Goal: Information Seeking & Learning: Learn about a topic

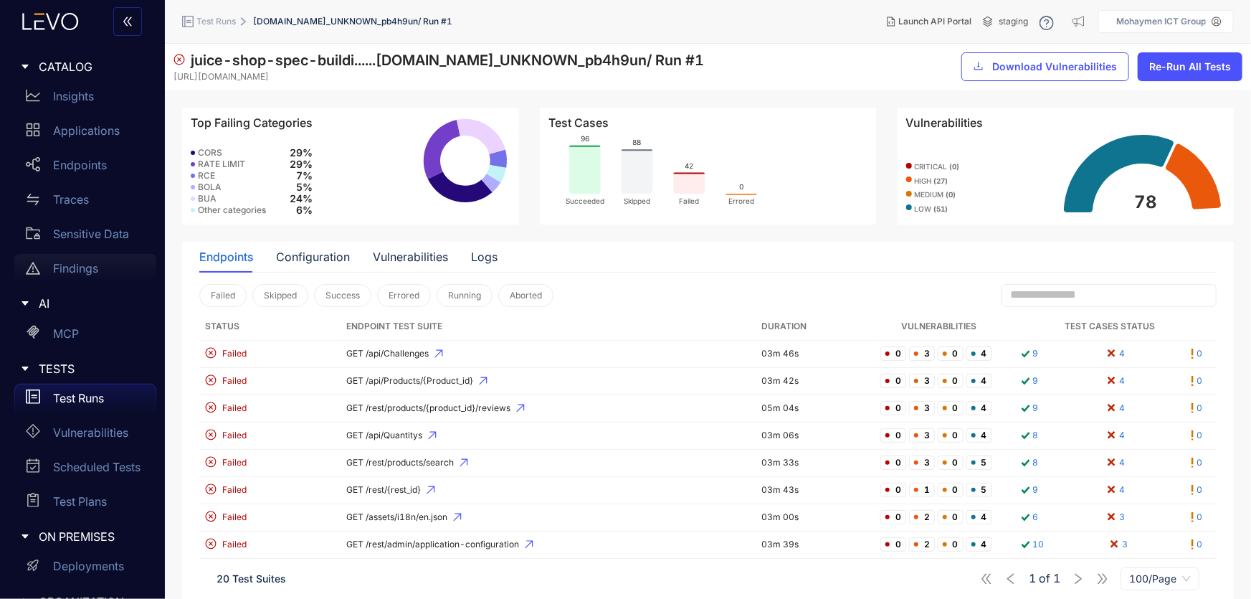
click at [72, 267] on p "Findings" at bounding box center [75, 268] width 45 height 13
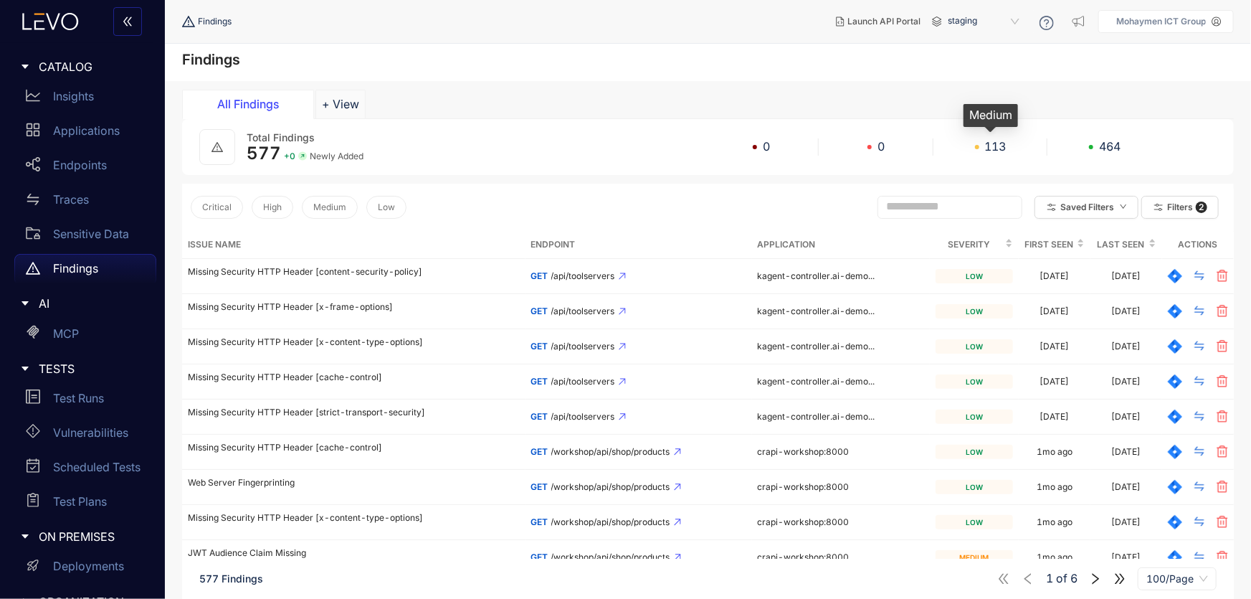
click at [976, 145] on span at bounding box center [977, 147] width 4 height 4
click at [997, 144] on span "113" at bounding box center [996, 146] width 22 height 13
click at [326, 202] on span "Medium" at bounding box center [329, 207] width 33 height 10
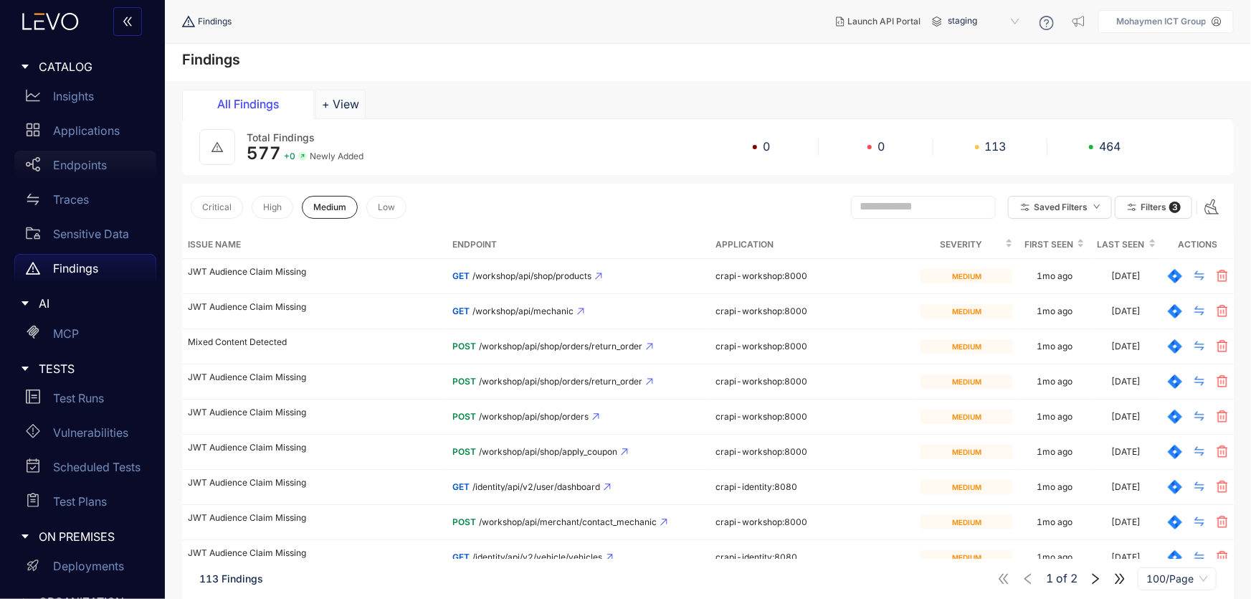
click at [85, 164] on p "Endpoints" at bounding box center [80, 164] width 54 height 13
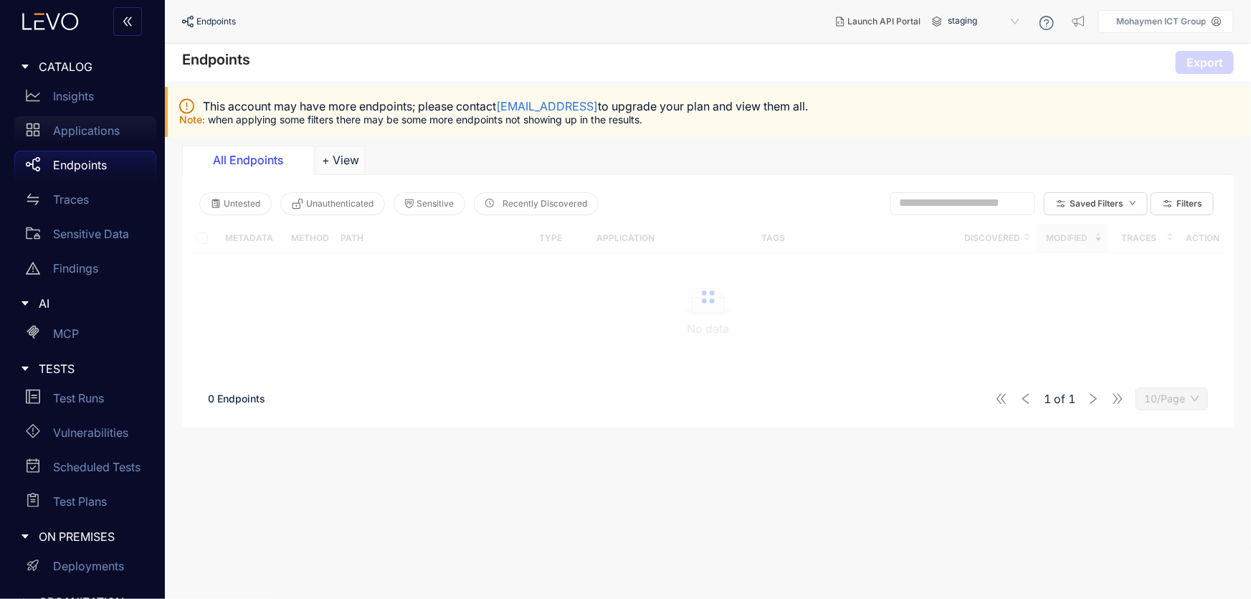
click at [81, 138] on div "Applications" at bounding box center [85, 130] width 142 height 29
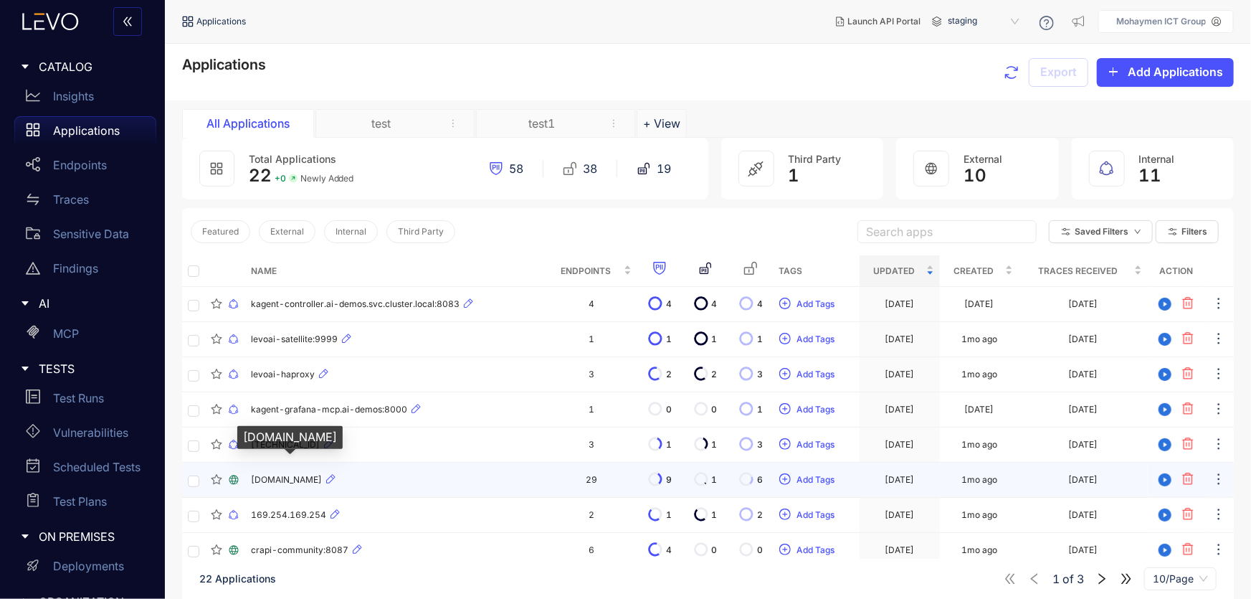
click at [284, 480] on span "[DOMAIN_NAME]" at bounding box center [286, 480] width 71 height 10
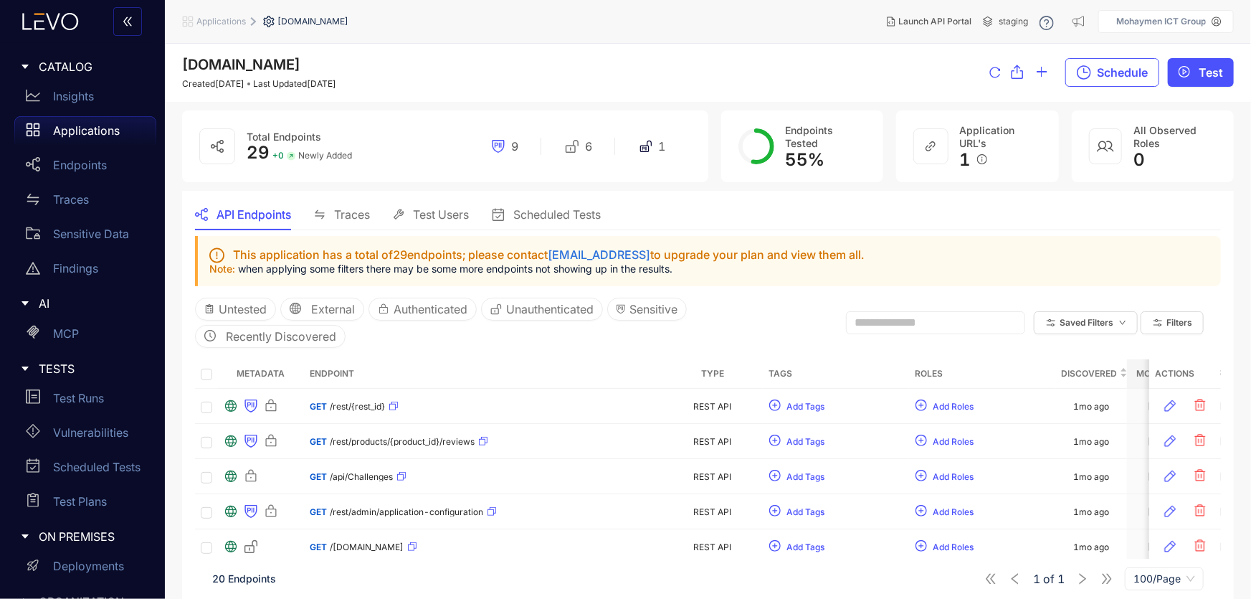
click at [339, 212] on span "Traces" at bounding box center [352, 214] width 36 height 13
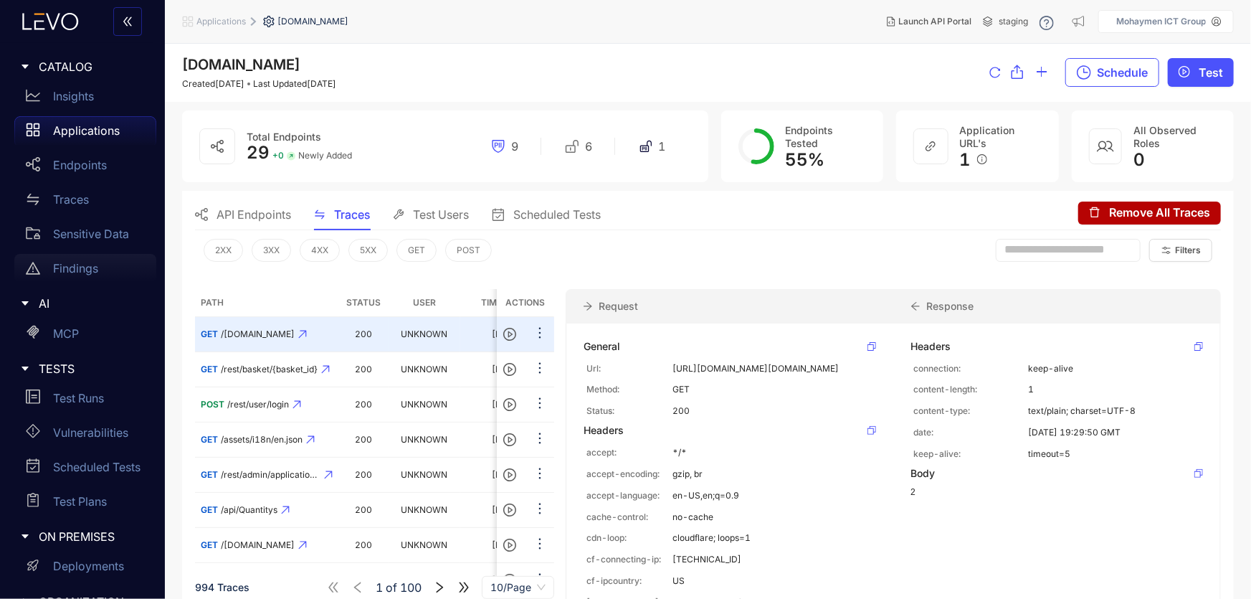
click at [60, 265] on p "Findings" at bounding box center [75, 268] width 45 height 13
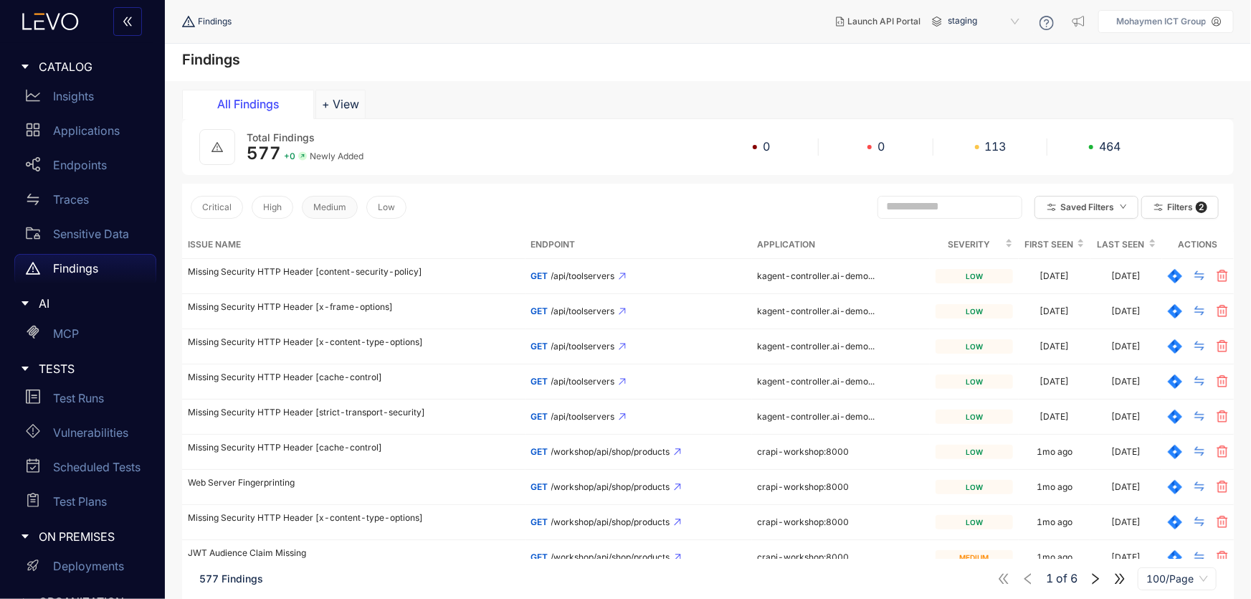
click at [331, 211] on span "Medium" at bounding box center [329, 207] width 33 height 10
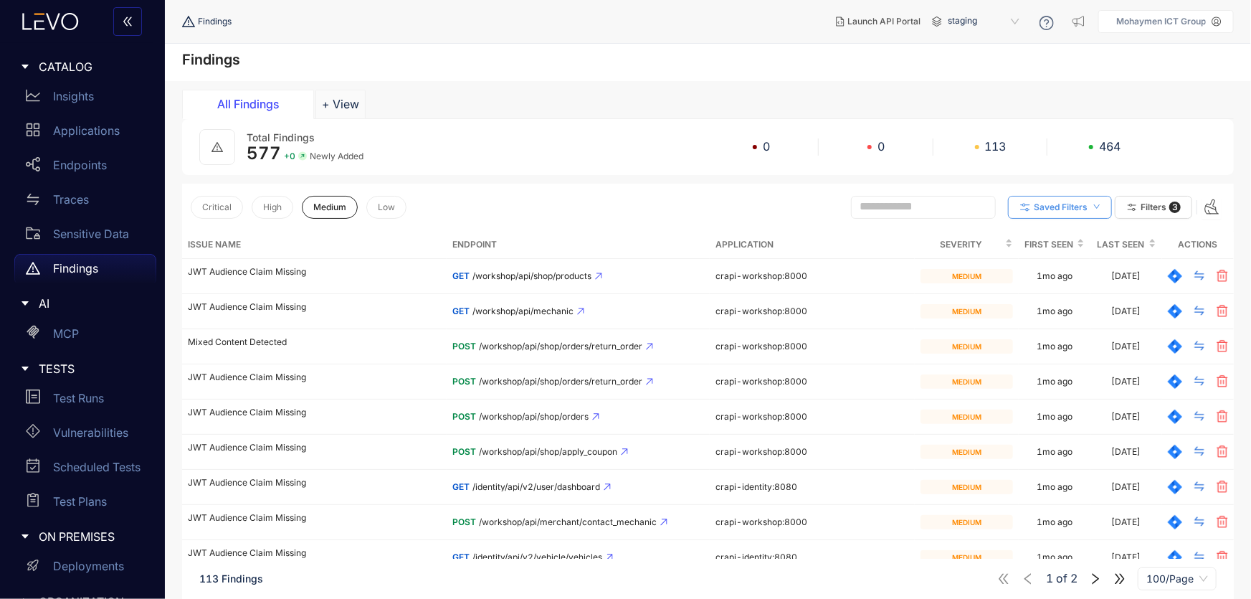
click at [1065, 202] on span "Saved Filters" at bounding box center [1061, 207] width 54 height 10
click at [863, 215] on span at bounding box center [923, 207] width 145 height 23
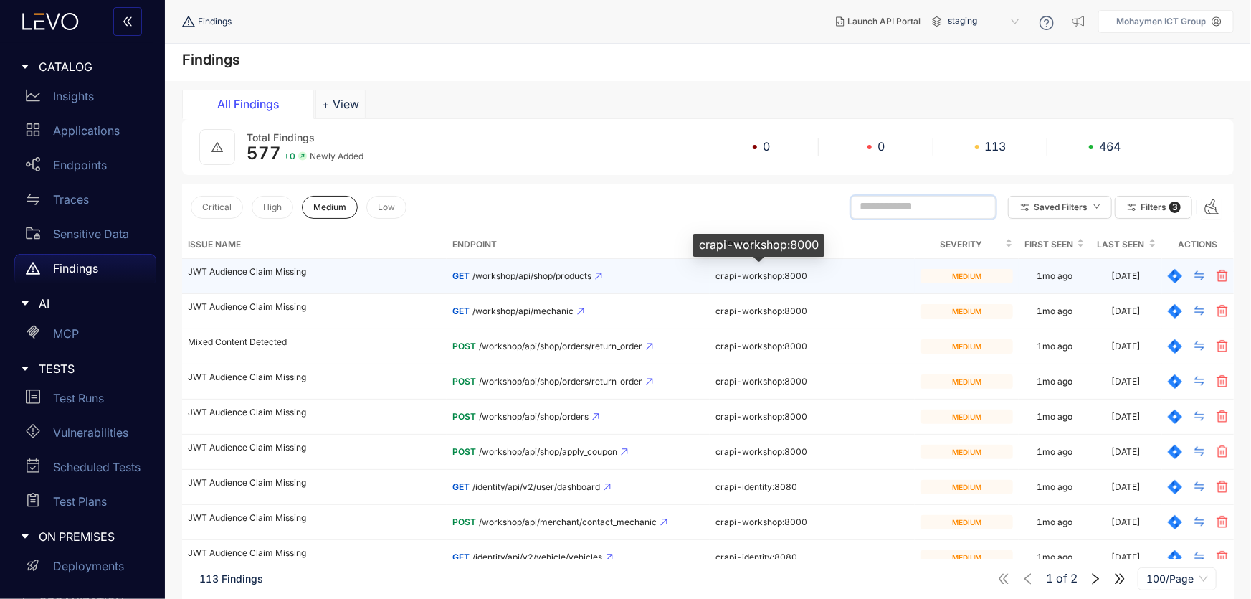
click at [743, 277] on span "crapi-workshop:8000" at bounding box center [762, 275] width 92 height 11
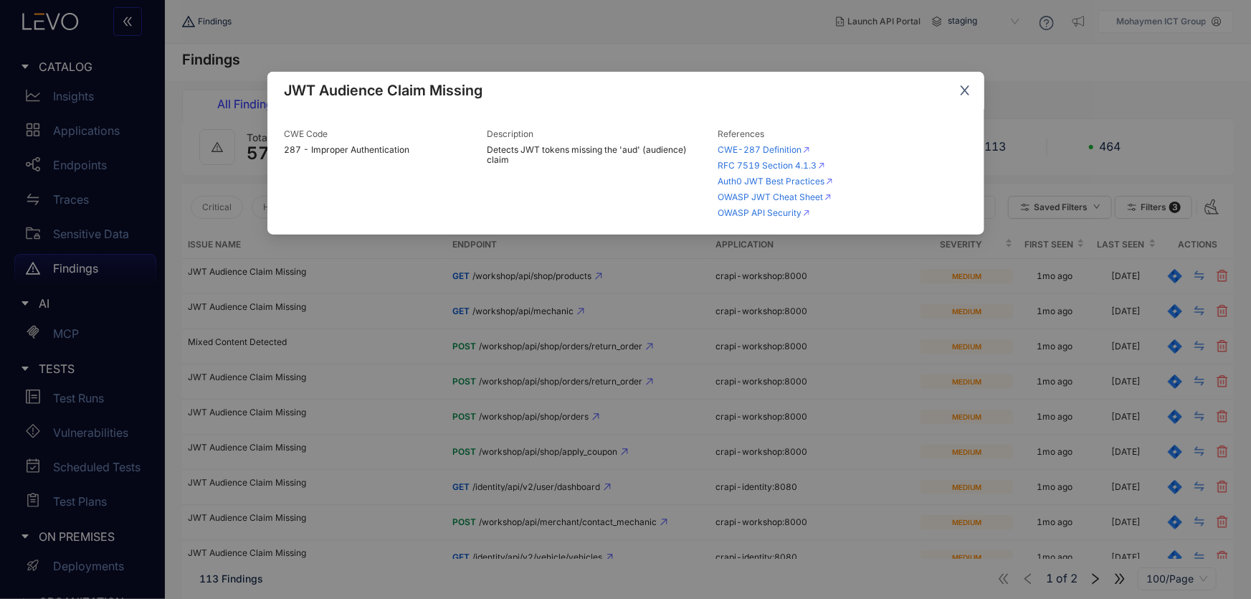
click at [973, 86] on span "Close" at bounding box center [965, 91] width 39 height 39
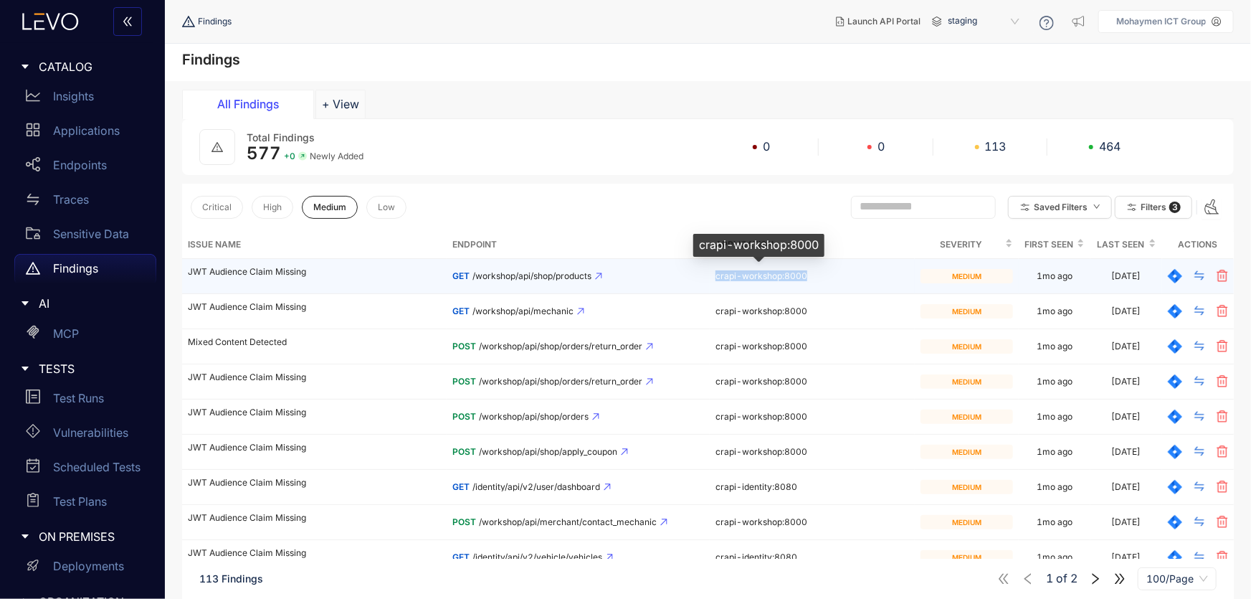
drag, startPoint x: 806, startPoint y: 273, endPoint x: 714, endPoint y: 275, distance: 91.8
click at [716, 275] on div "crapi-workshop:8000" at bounding box center [812, 276] width 193 height 10
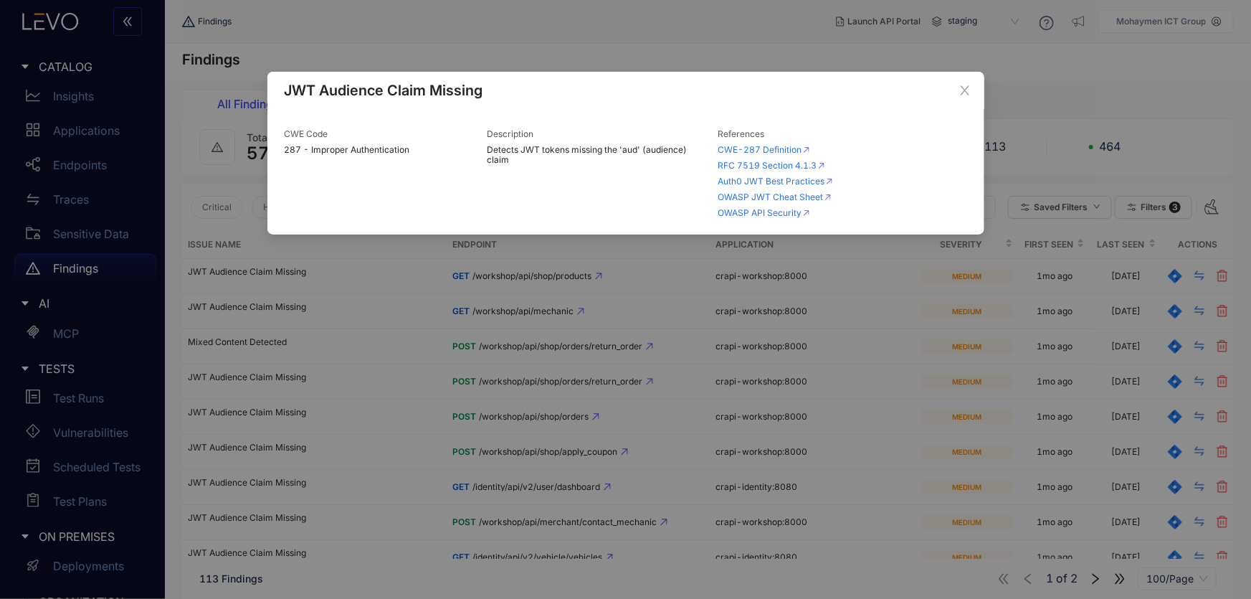
drag, startPoint x: 730, startPoint y: 273, endPoint x: 558, endPoint y: 9, distance: 314.5
click at [558, 9] on div "JWT Audience Claim Missing CWE Code 287 - Improper Authentication Description D…" at bounding box center [625, 299] width 1251 height 599
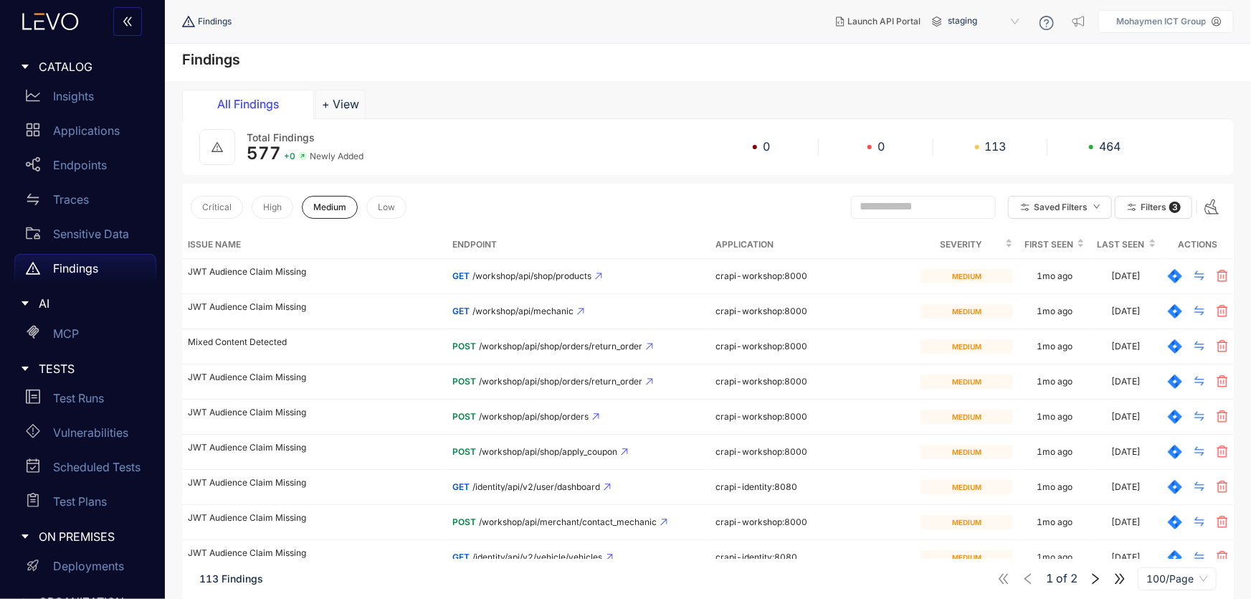
click at [860, 208] on input "text" at bounding box center [917, 206] width 115 height 13
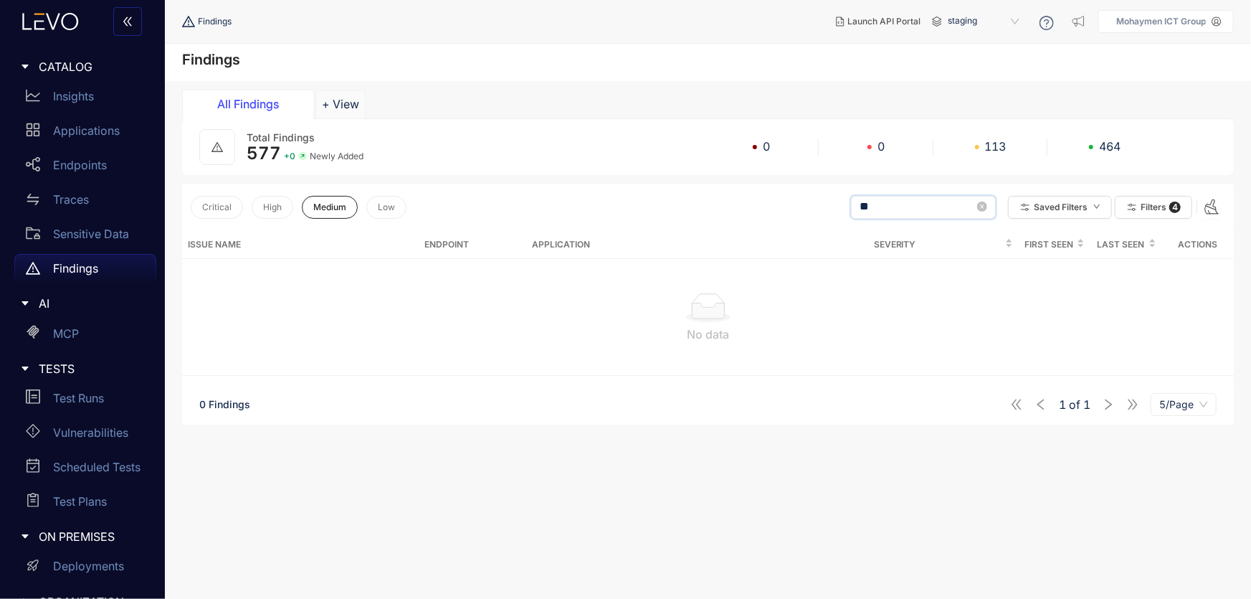
type input "*"
type input "***"
click at [75, 129] on p "Applications" at bounding box center [86, 130] width 67 height 13
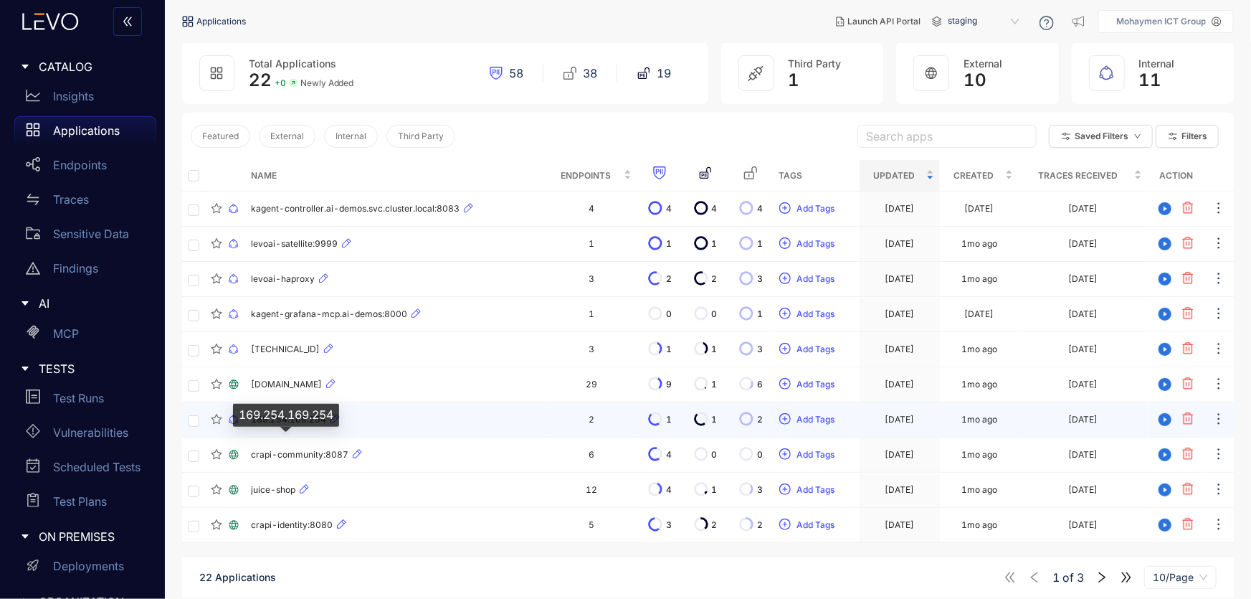
scroll to position [102, 0]
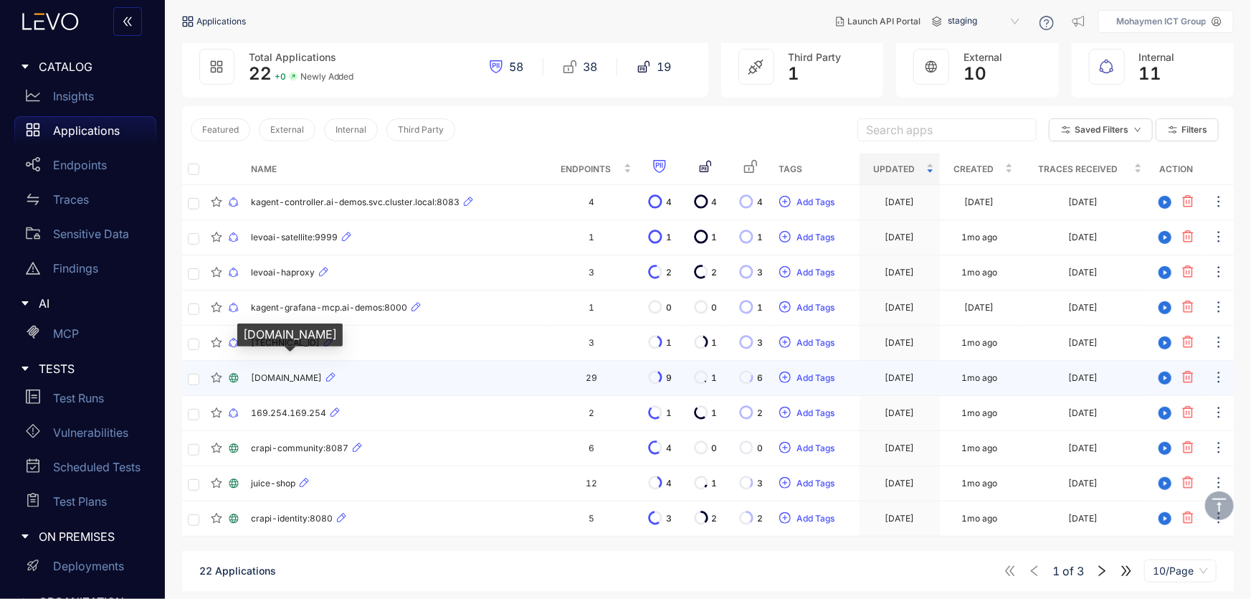
click at [322, 379] on span "[DOMAIN_NAME]" at bounding box center [286, 378] width 71 height 10
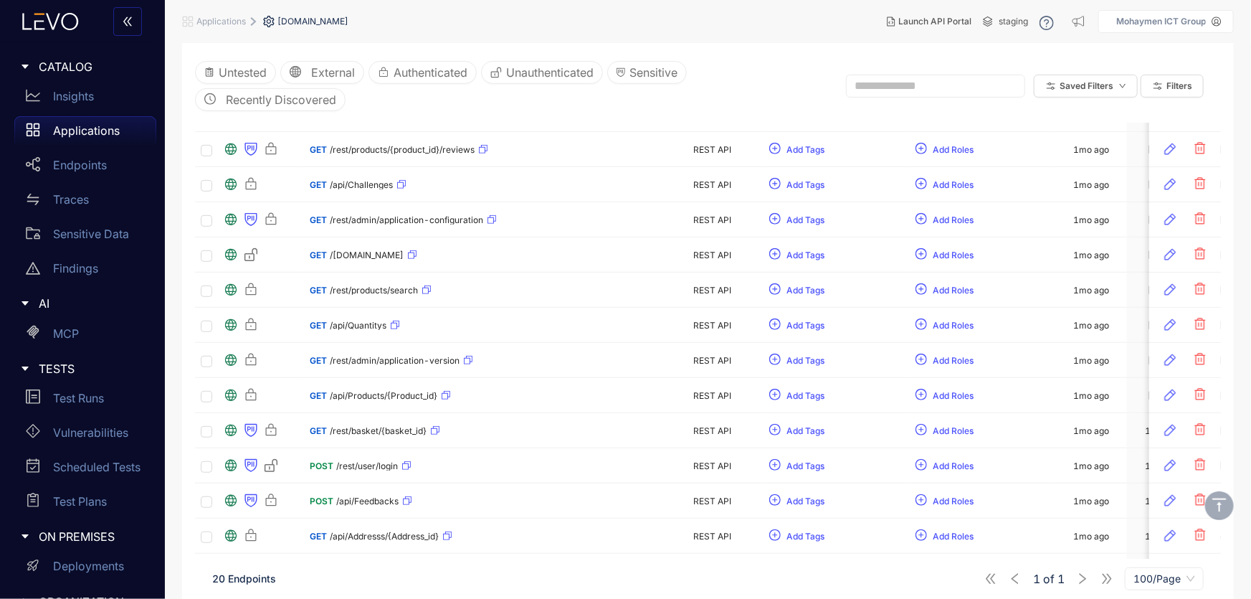
scroll to position [28, 0]
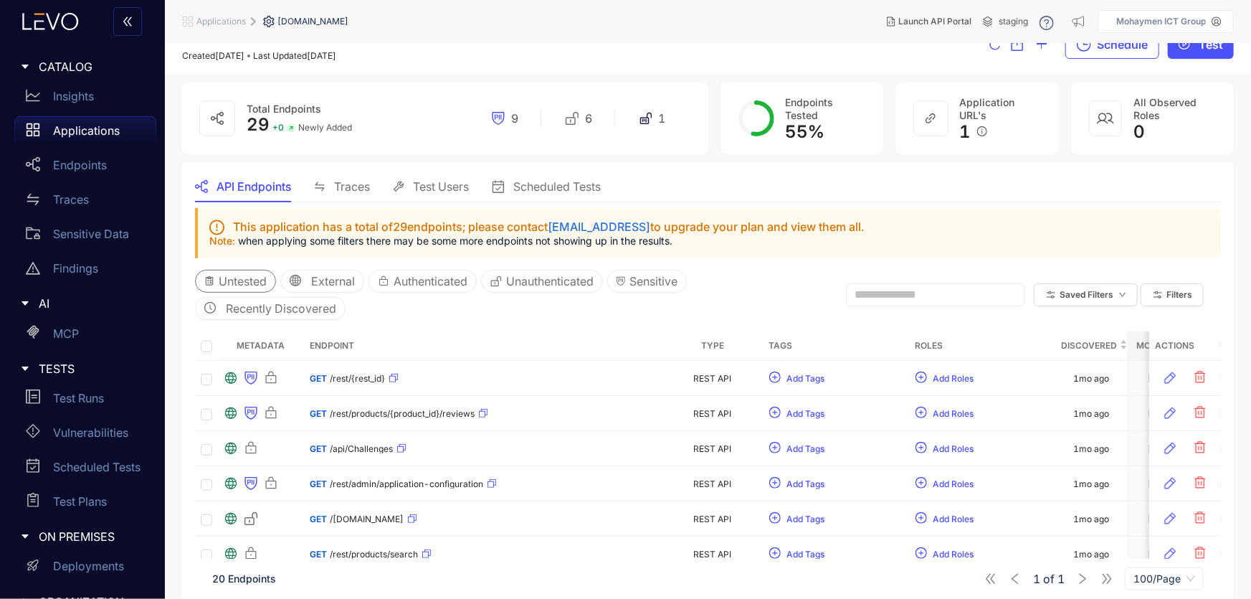
click at [240, 275] on span "Untested" at bounding box center [243, 281] width 48 height 13
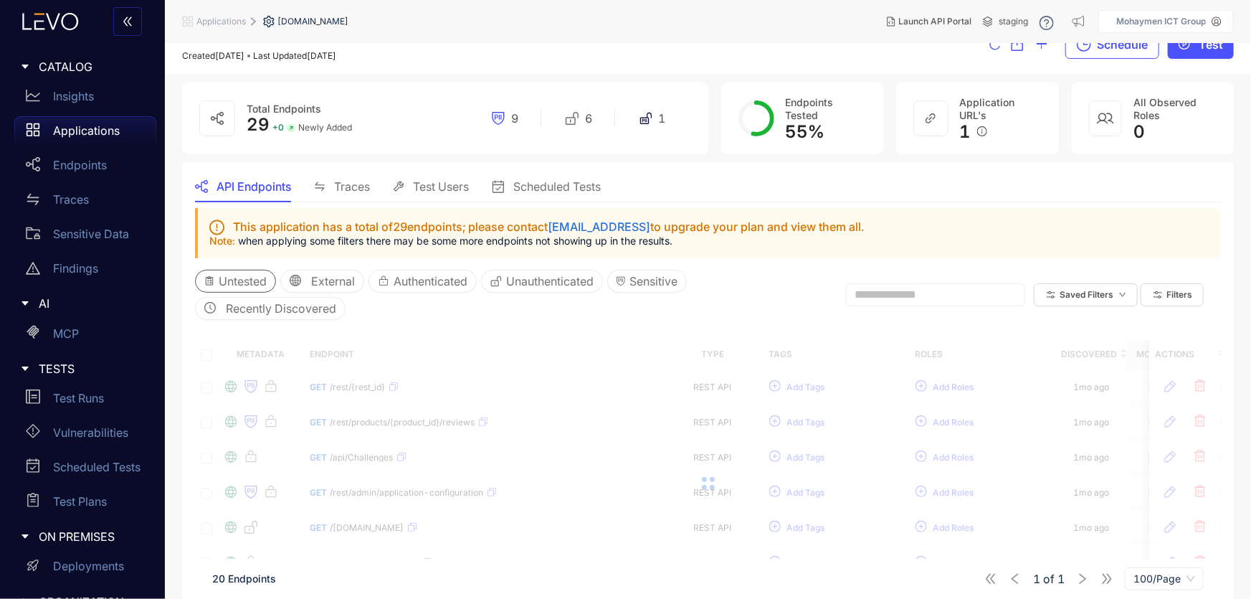
scroll to position [0, 0]
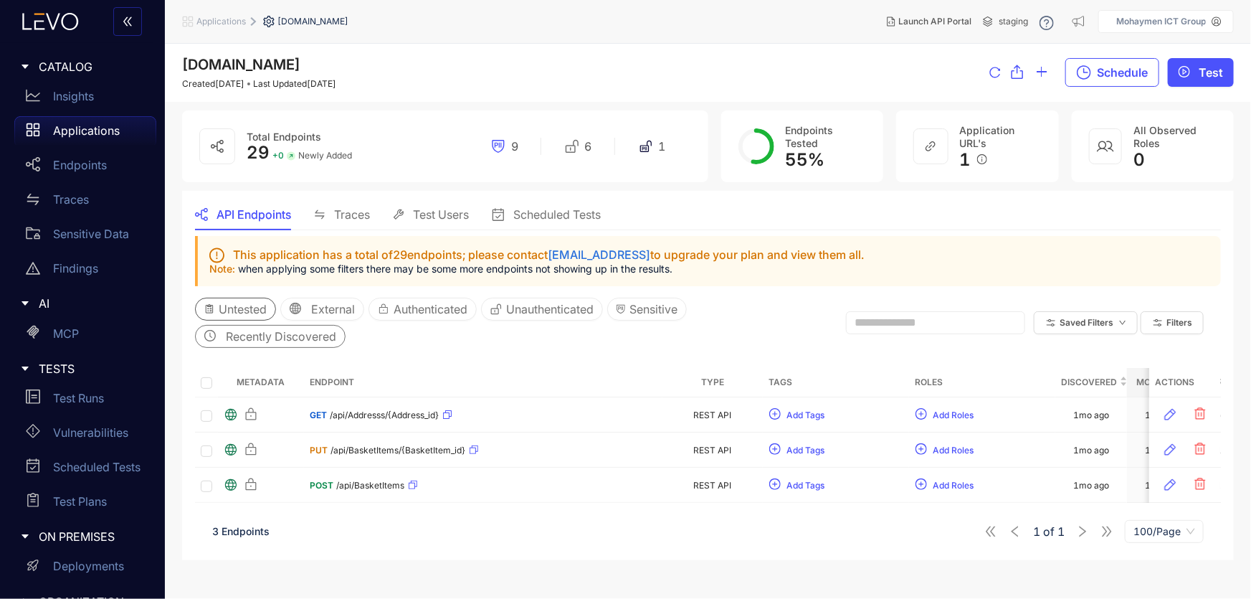
click at [237, 336] on span "Recently Discovered" at bounding box center [281, 336] width 110 height 13
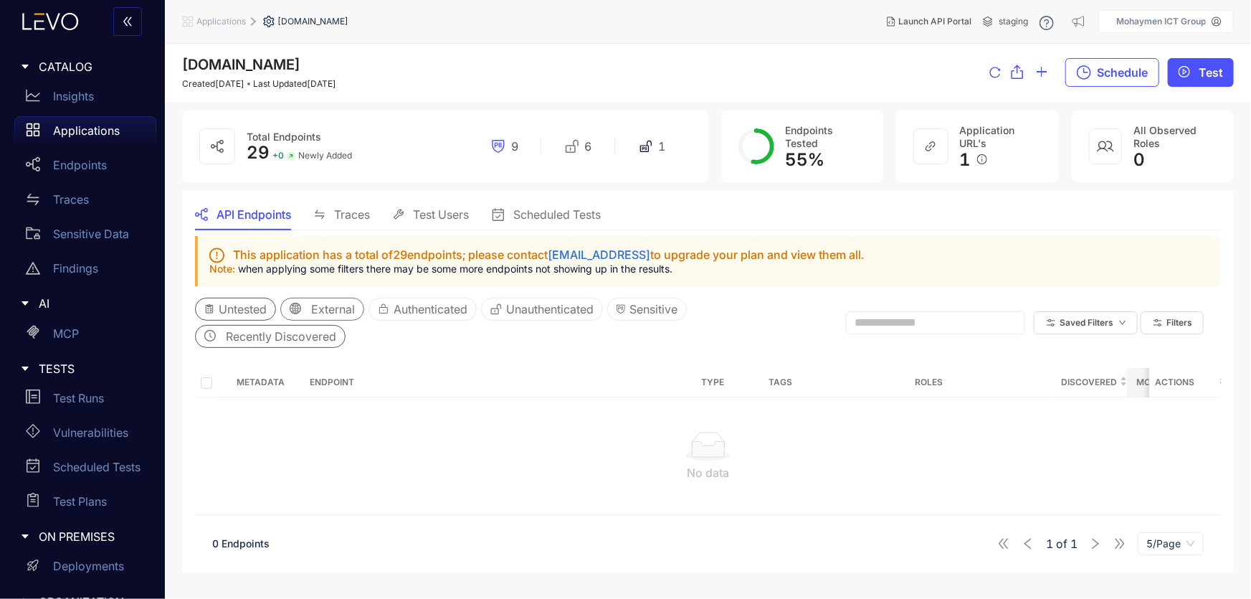
click at [311, 308] on button "External" at bounding box center [322, 309] width 84 height 23
click at [442, 312] on span "Authenticated" at bounding box center [431, 309] width 74 height 13
click at [552, 305] on span "Unauthenticated" at bounding box center [549, 309] width 87 height 13
click at [222, 315] on span "Untested" at bounding box center [243, 309] width 48 height 13
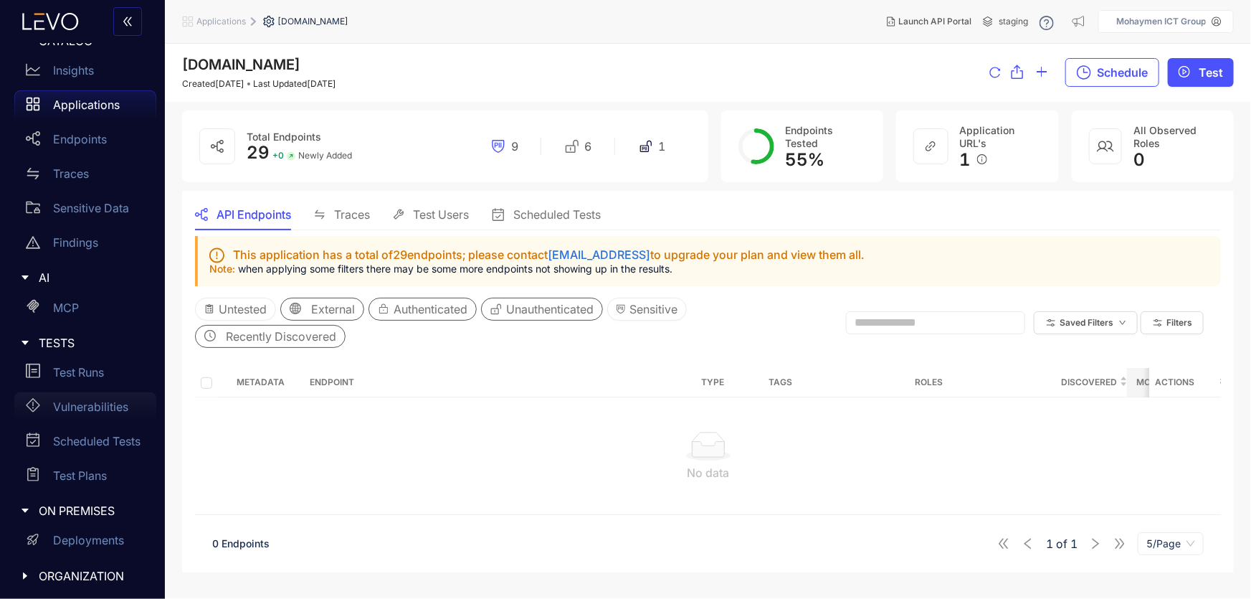
click at [91, 402] on p "Vulnerabilities" at bounding box center [90, 406] width 75 height 13
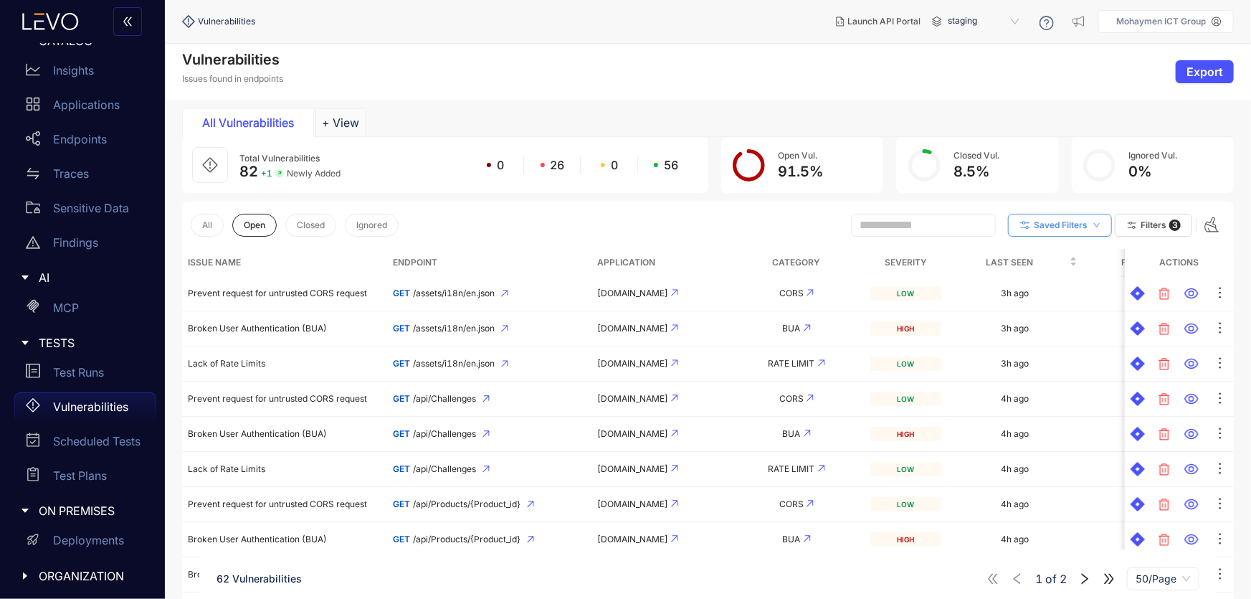
click at [1076, 227] on span "Saved Filters" at bounding box center [1061, 225] width 54 height 10
click at [1137, 218] on button "Filters 3" at bounding box center [1153, 225] width 77 height 23
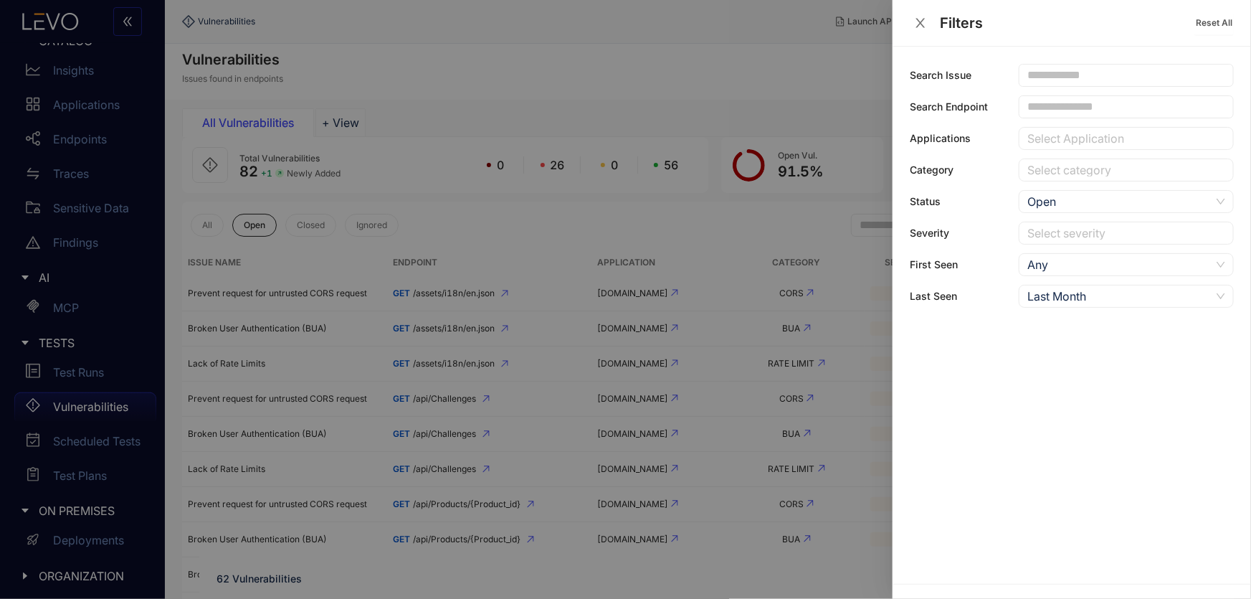
click at [1069, 124] on div "Search Issue Search Endpoint Applications Select Application Category Select ca…" at bounding box center [1072, 186] width 324 height 244
click at [1071, 136] on div at bounding box center [1119, 138] width 191 height 15
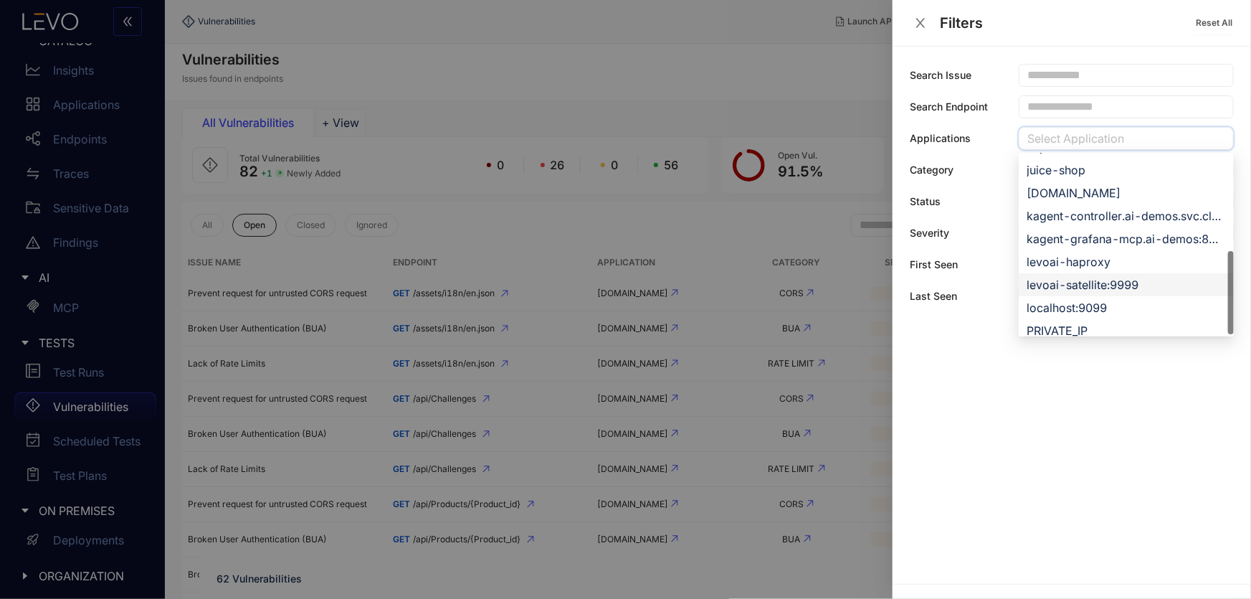
scroll to position [321, 0]
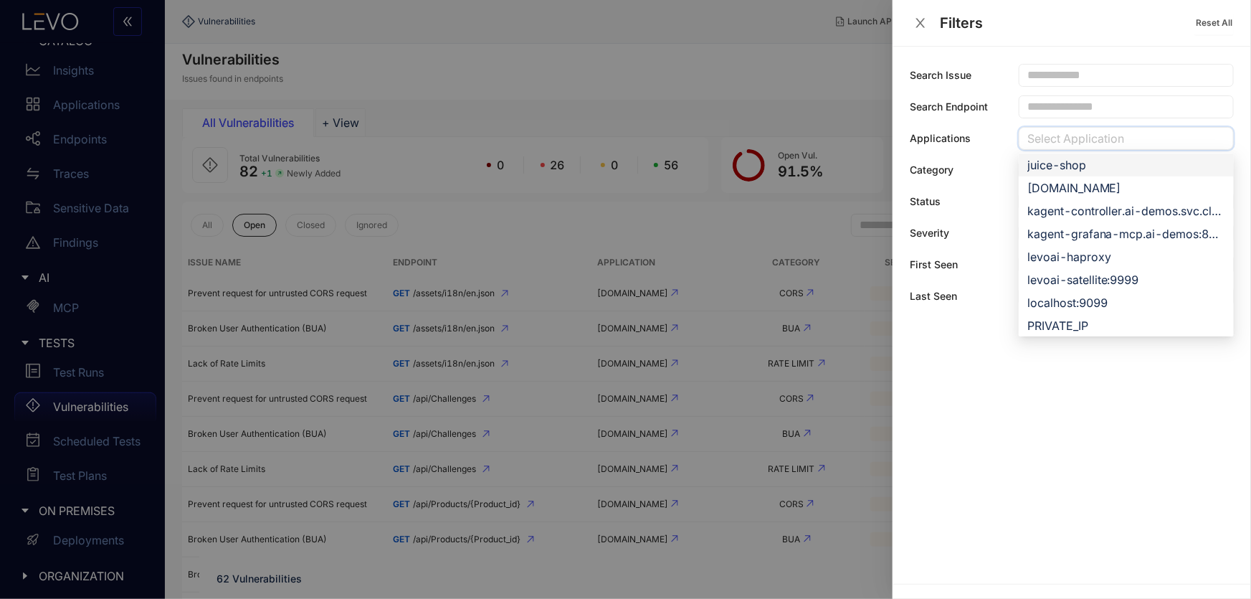
click at [1059, 173] on div "juice-shop" at bounding box center [1126, 164] width 215 height 23
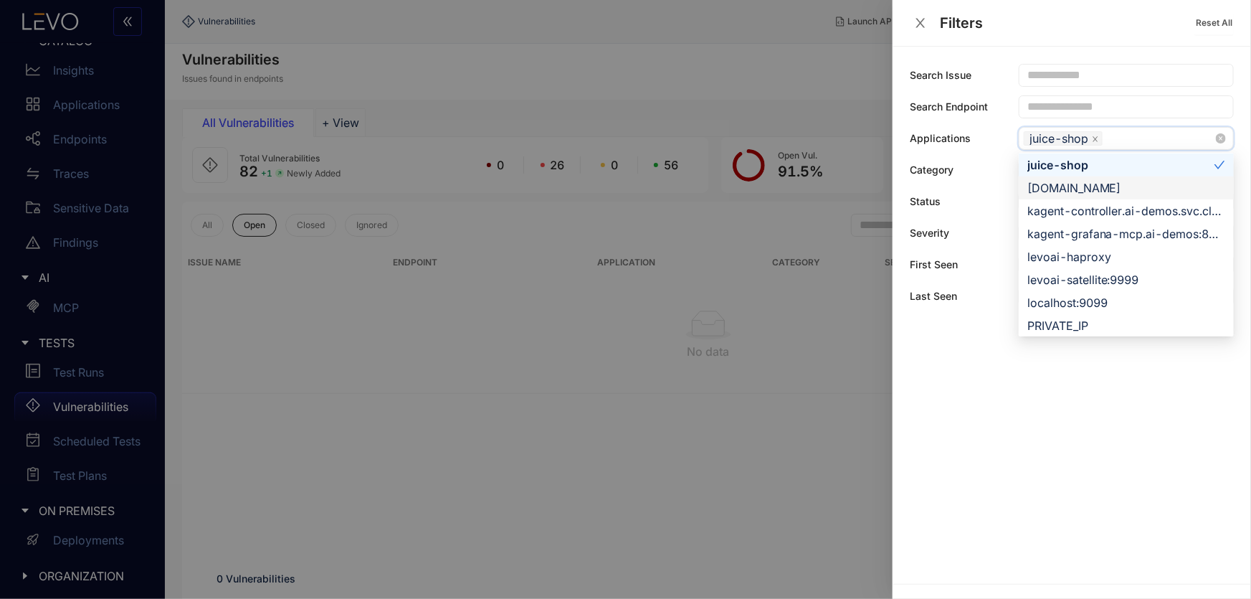
click at [1063, 190] on div "[DOMAIN_NAME]" at bounding box center [1127, 188] width 198 height 16
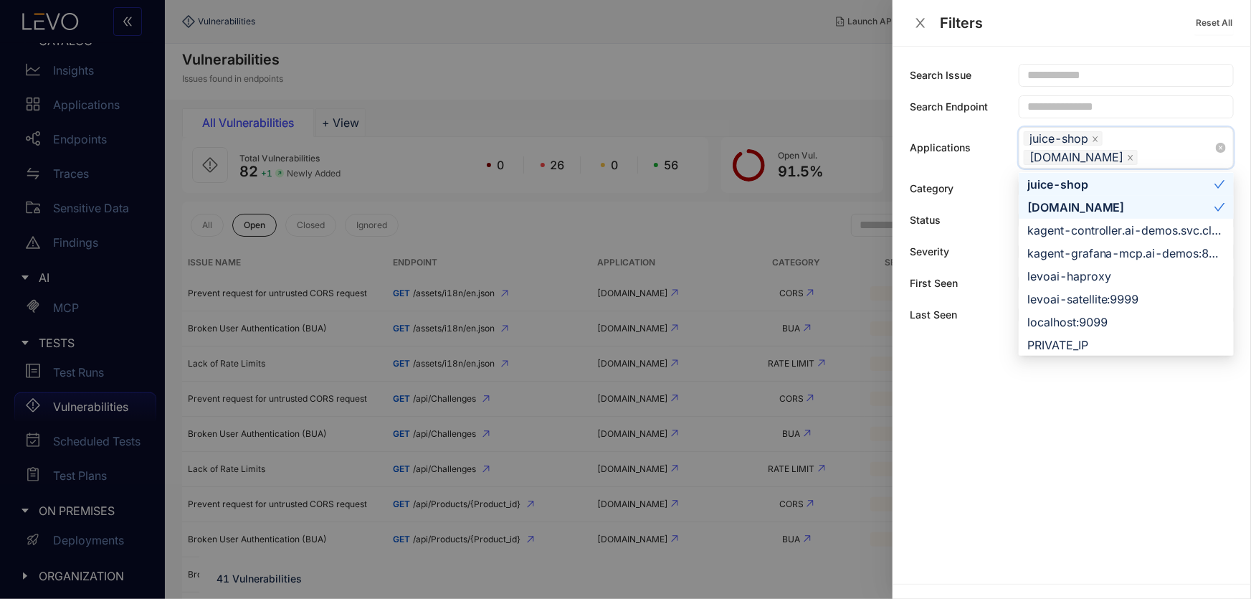
click at [1221, 185] on icon "check" at bounding box center [1219, 184] width 11 height 11
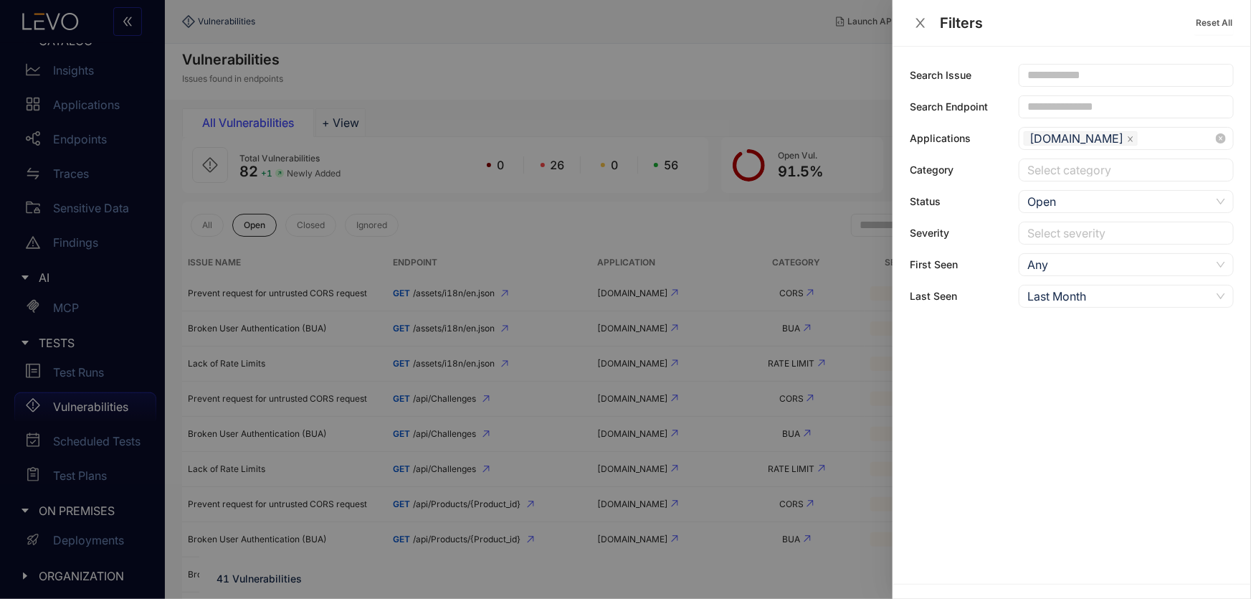
click at [473, 229] on div at bounding box center [625, 299] width 1251 height 599
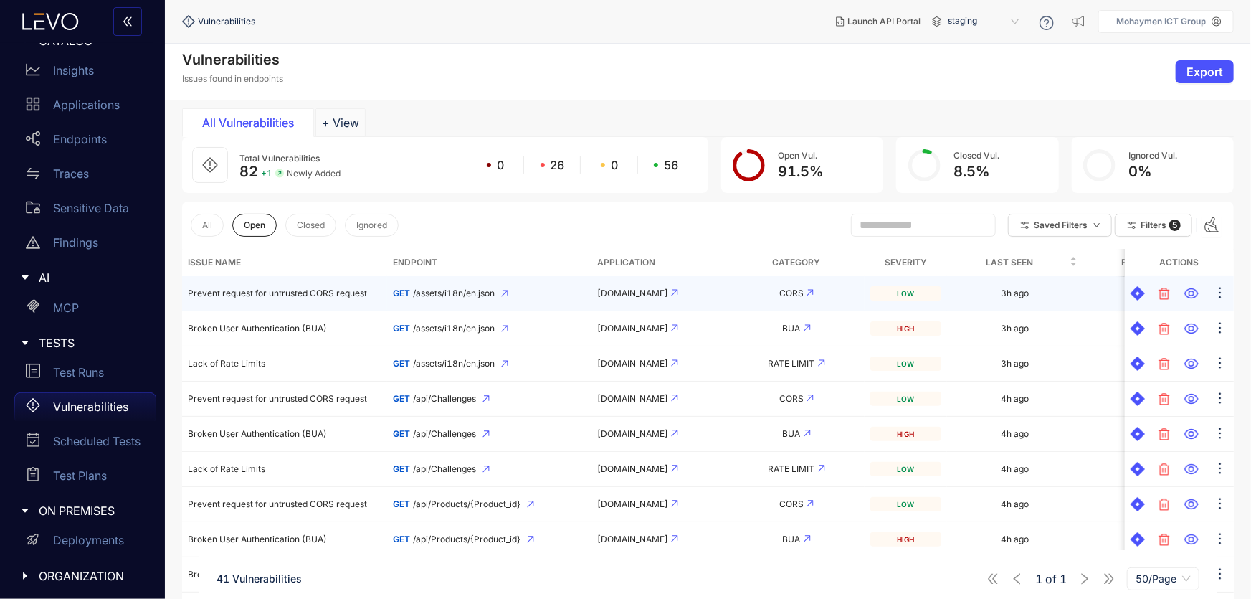
click at [902, 293] on div "low" at bounding box center [906, 293] width 70 height 14
click at [666, 164] on span "56" at bounding box center [671, 164] width 14 height 13
click at [611, 160] on span "0" at bounding box center [614, 164] width 7 height 13
click at [333, 128] on button "+ View" at bounding box center [341, 122] width 50 height 29
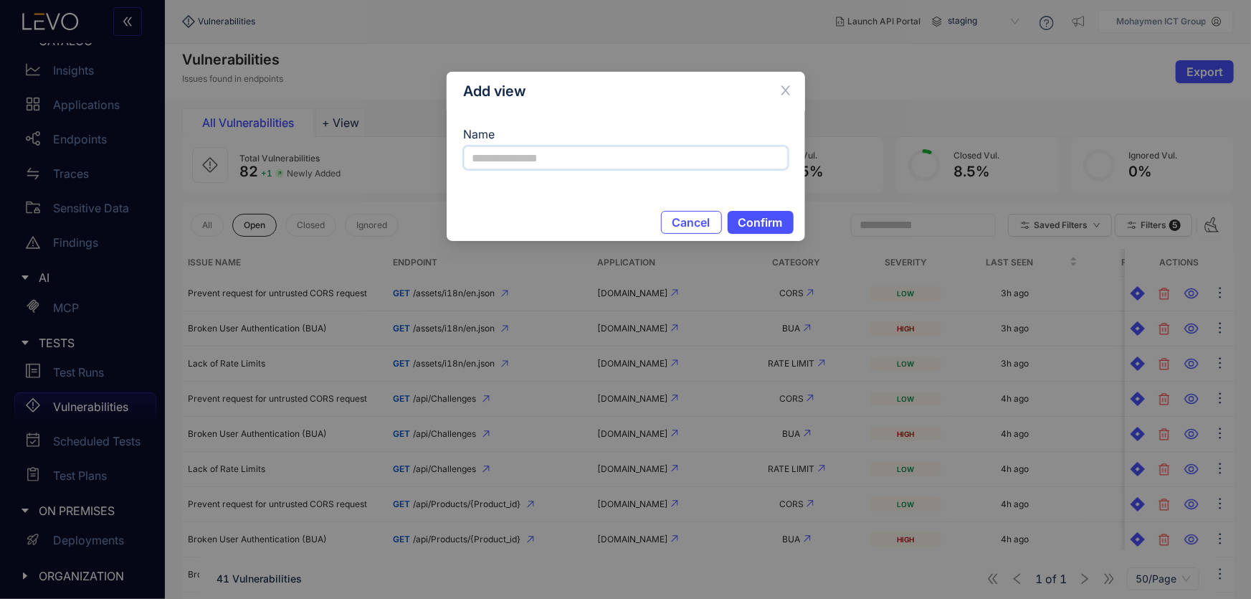
click at [552, 157] on input "Name" at bounding box center [626, 157] width 324 height 23
click at [493, 157] on input "***" at bounding box center [626, 157] width 324 height 23
click at [492, 156] on input "***" at bounding box center [626, 157] width 324 height 23
type input "****"
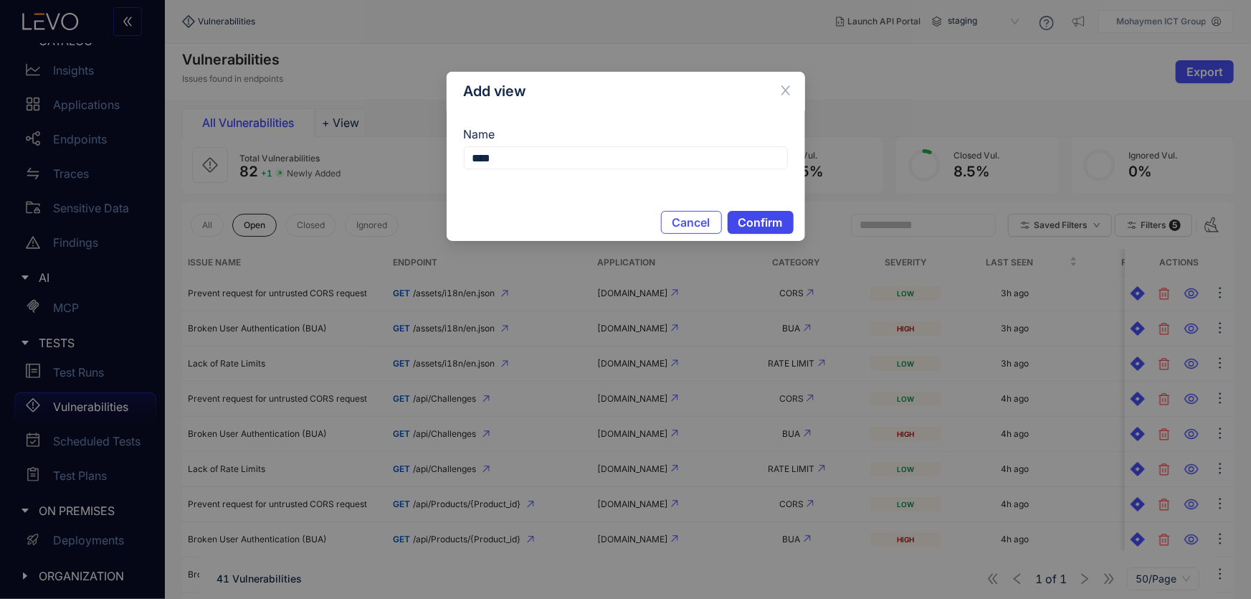
click at [761, 222] on span "Confirm" at bounding box center [761, 222] width 44 height 13
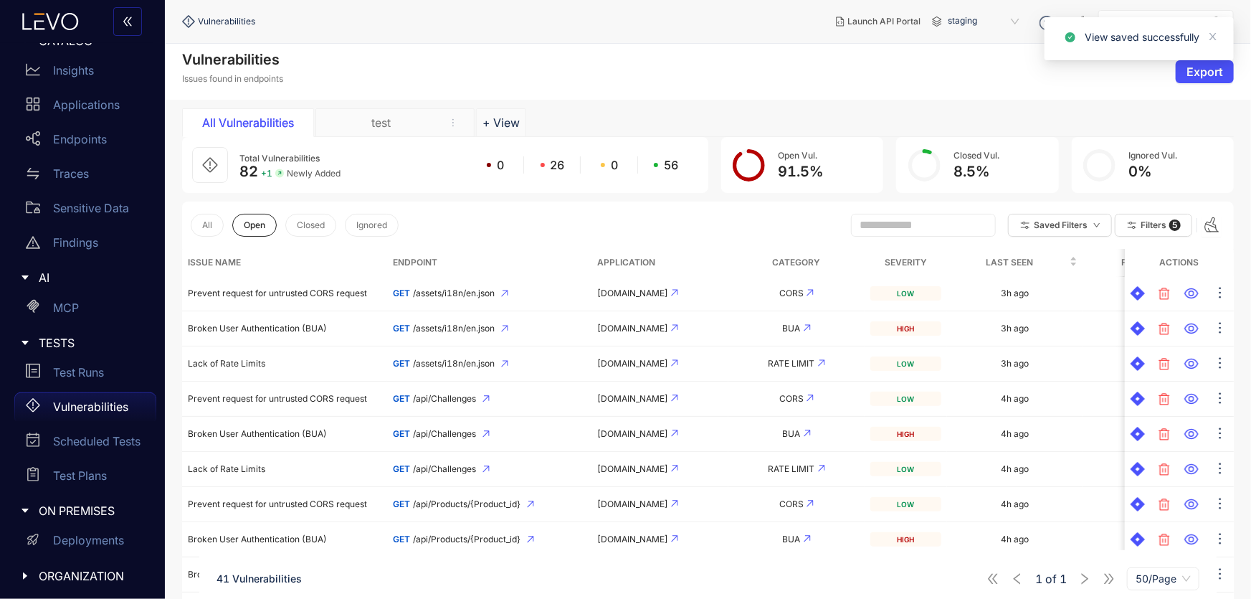
click at [354, 127] on div "test" at bounding box center [382, 122] width 108 height 13
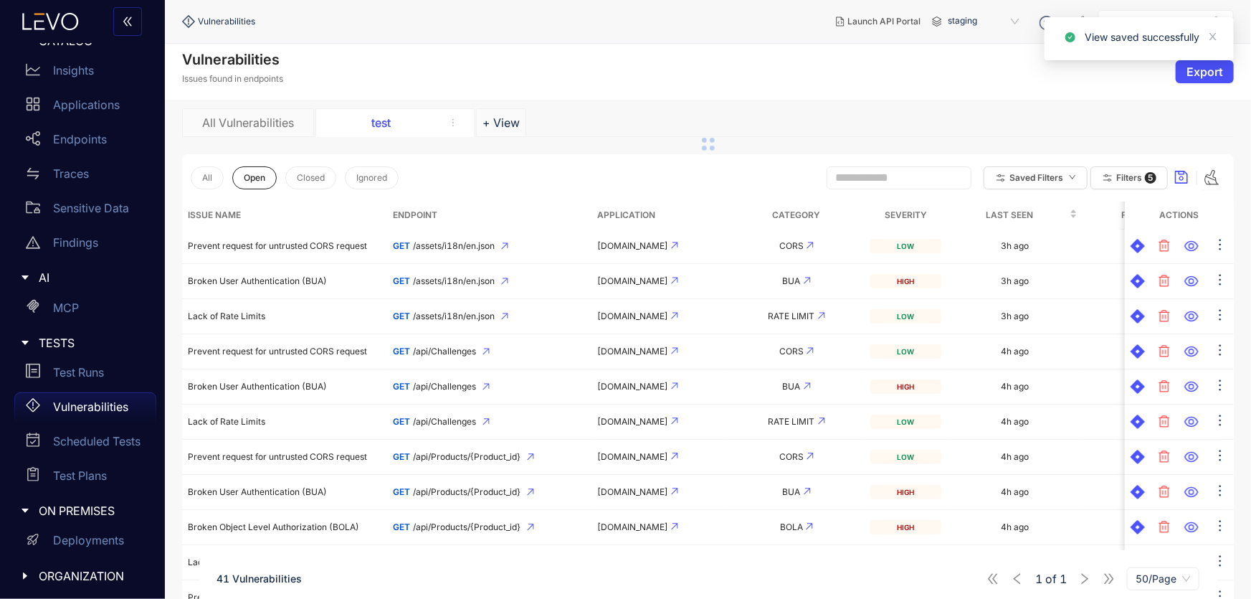
click at [356, 123] on div "test" at bounding box center [382, 122] width 108 height 13
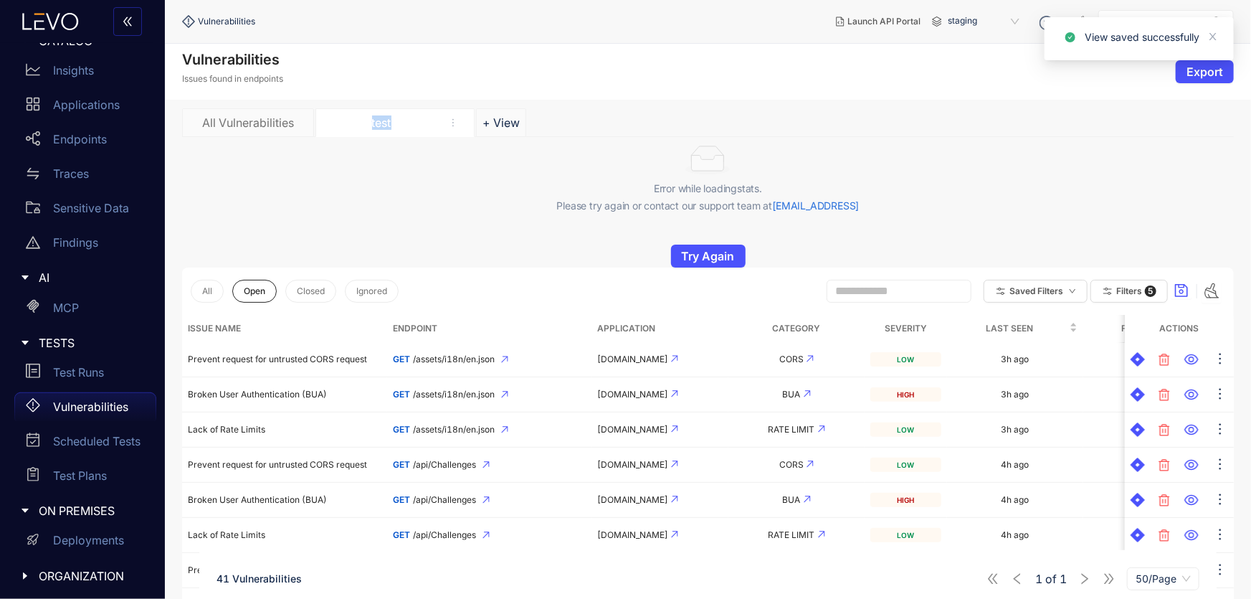
click at [356, 123] on div "test" at bounding box center [382, 122] width 108 height 13
click at [1121, 289] on span "Filters" at bounding box center [1130, 291] width 26 height 10
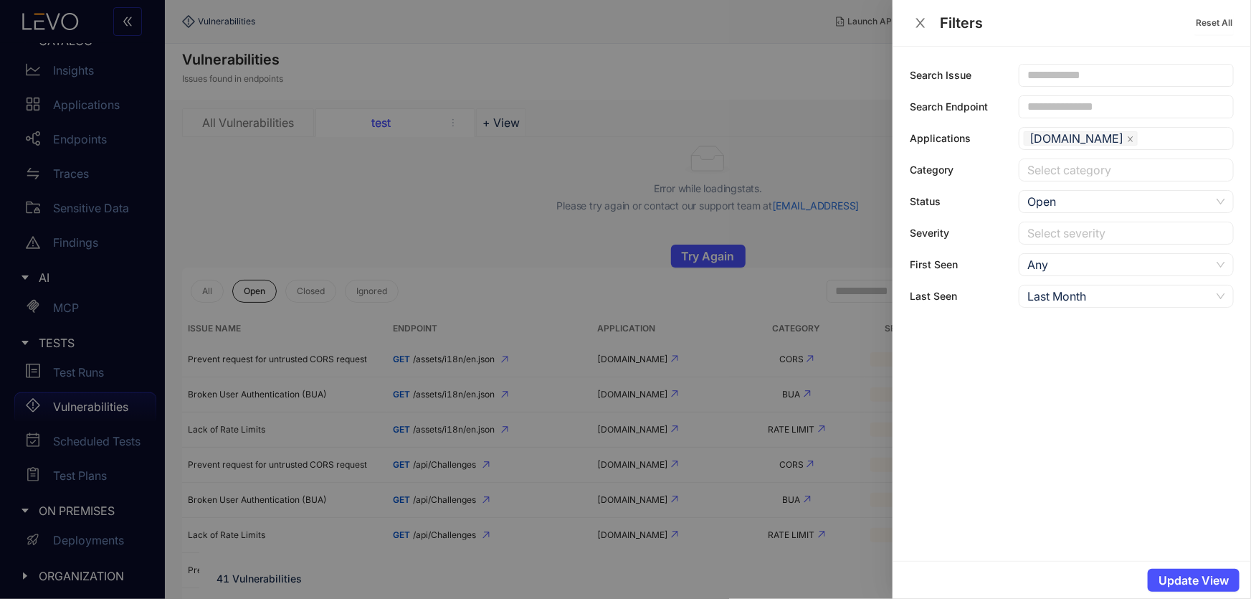
click at [715, 518] on div at bounding box center [625, 299] width 1251 height 599
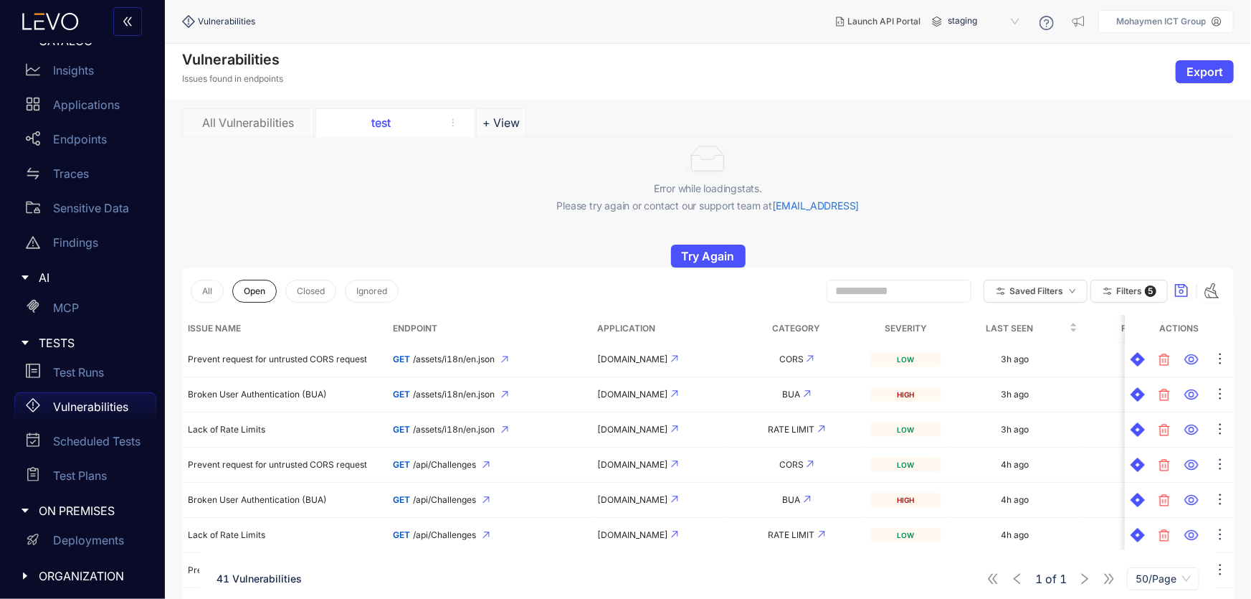
click at [256, 125] on div "All Vulnerabilities" at bounding box center [248, 122] width 108 height 13
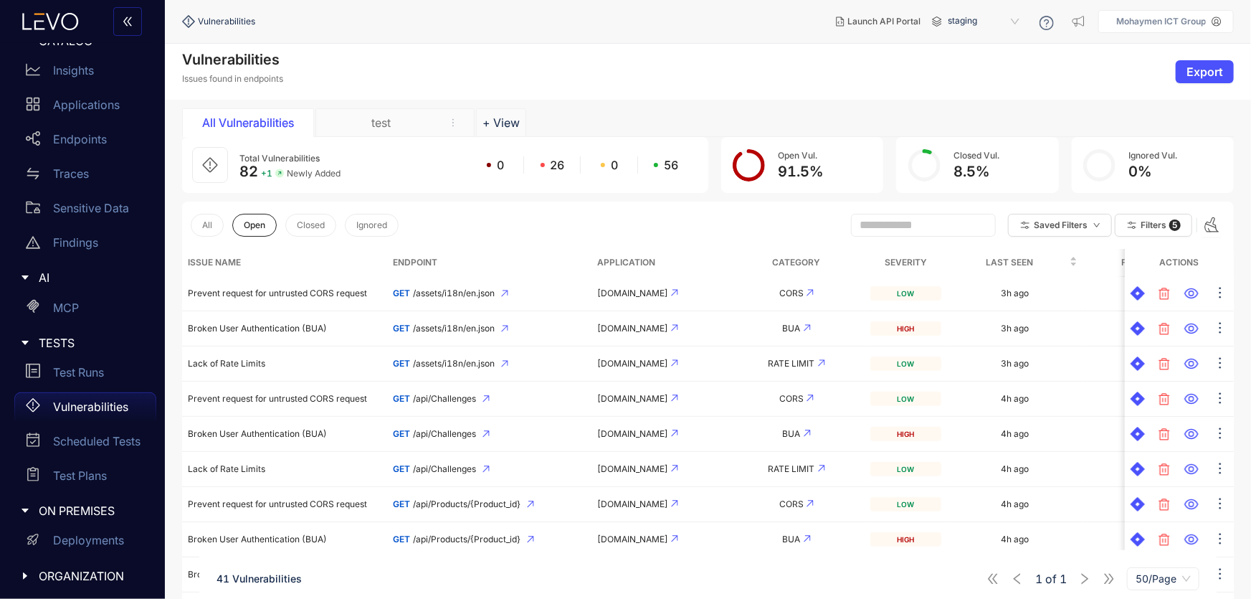
click at [203, 169] on icon at bounding box center [210, 165] width 16 height 16
click at [82, 242] on p "Findings" at bounding box center [75, 242] width 45 height 13
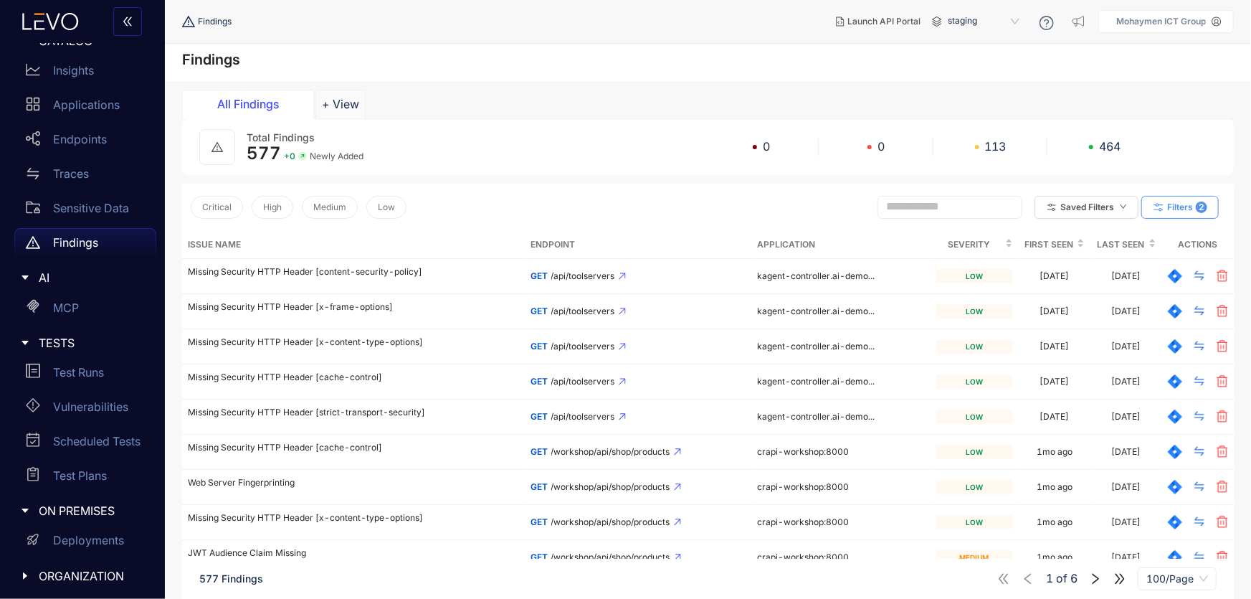
click at [1176, 204] on span "Filters" at bounding box center [1181, 207] width 26 height 10
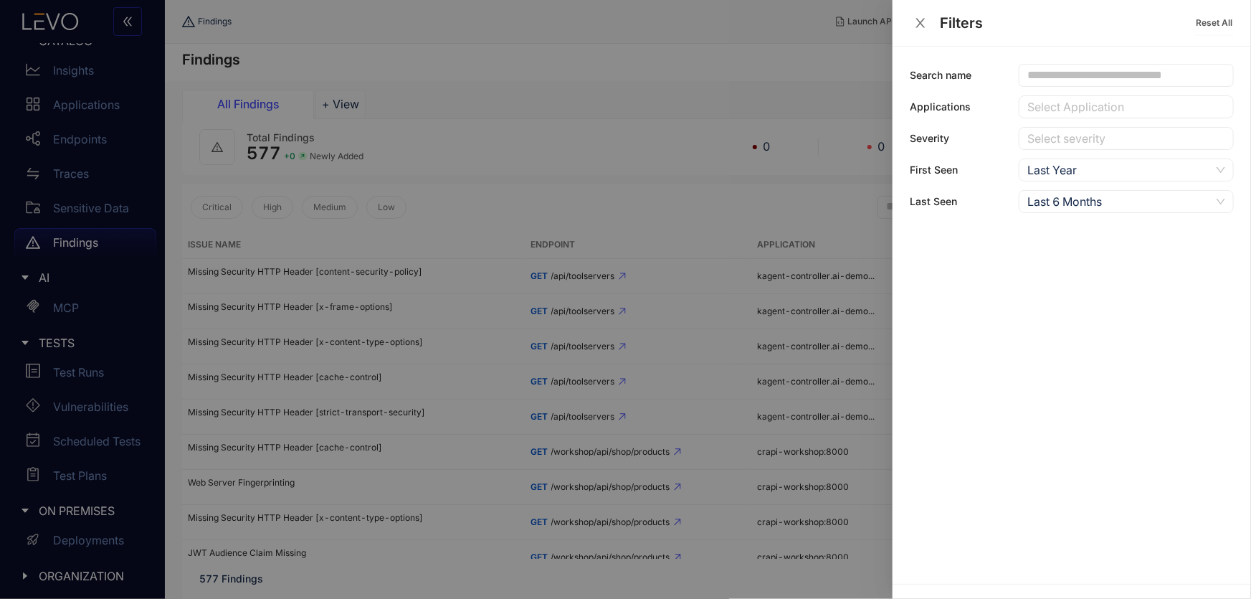
click at [1062, 111] on div at bounding box center [1119, 107] width 191 height 15
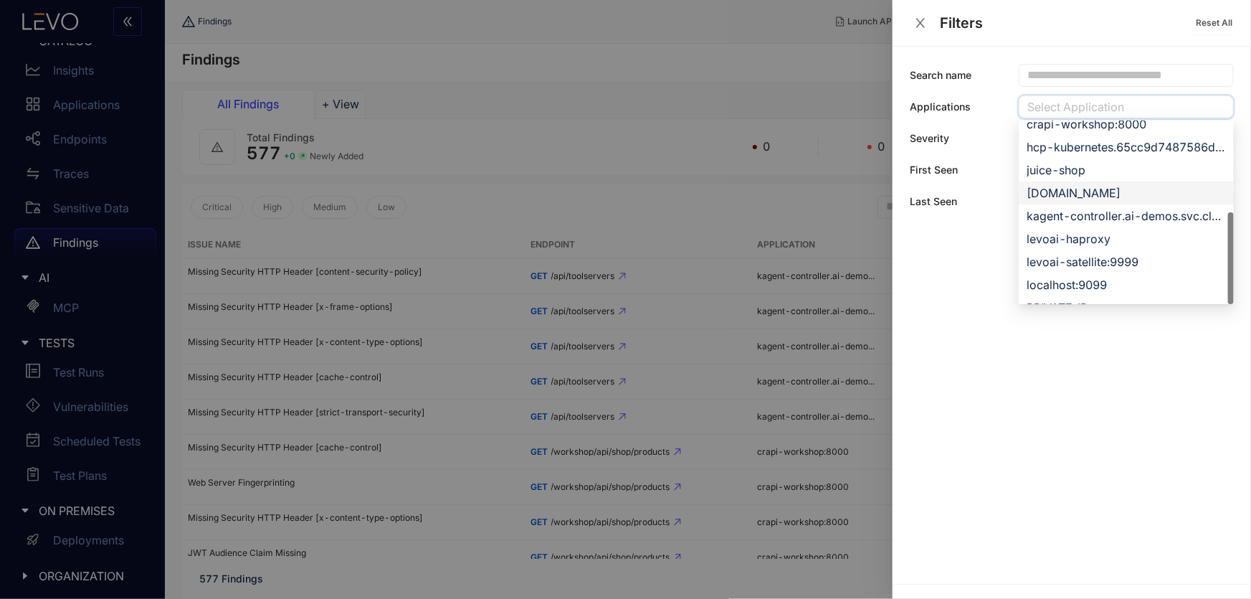
scroll to position [275, 0]
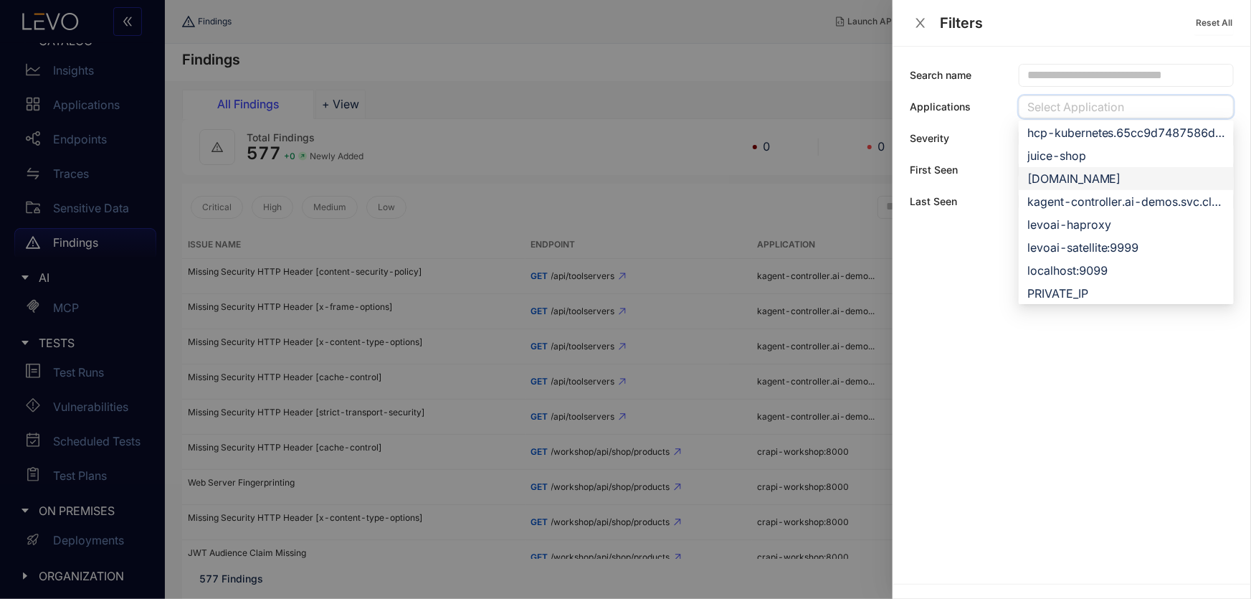
click at [1060, 176] on div "[DOMAIN_NAME]" at bounding box center [1127, 179] width 198 height 16
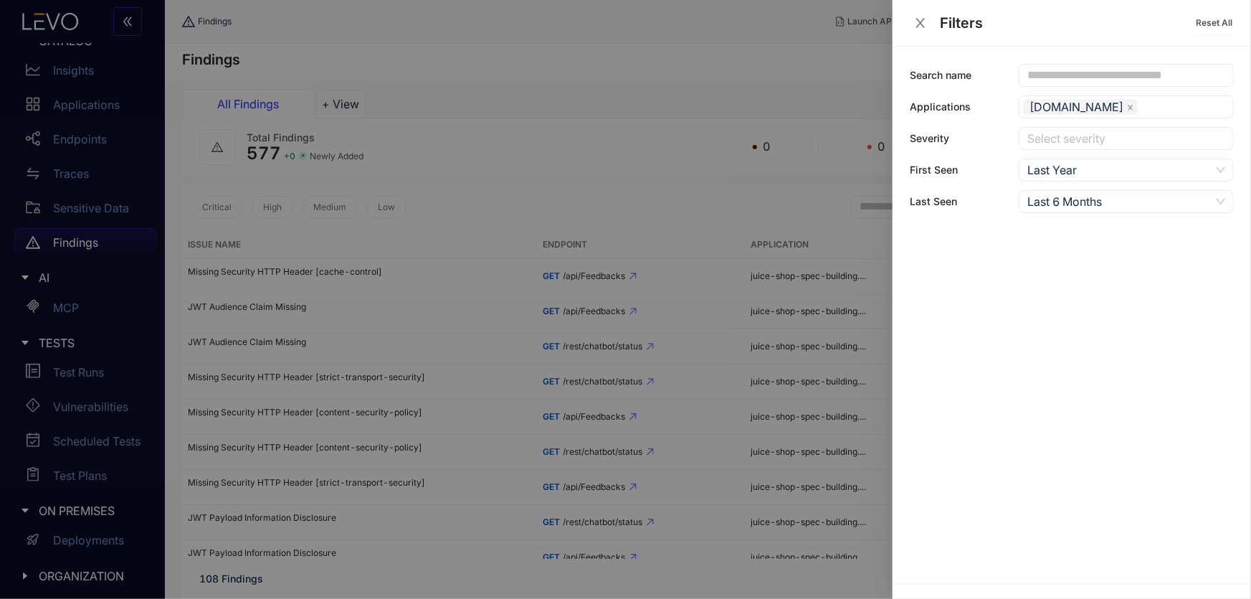
click at [458, 32] on div at bounding box center [625, 299] width 1251 height 599
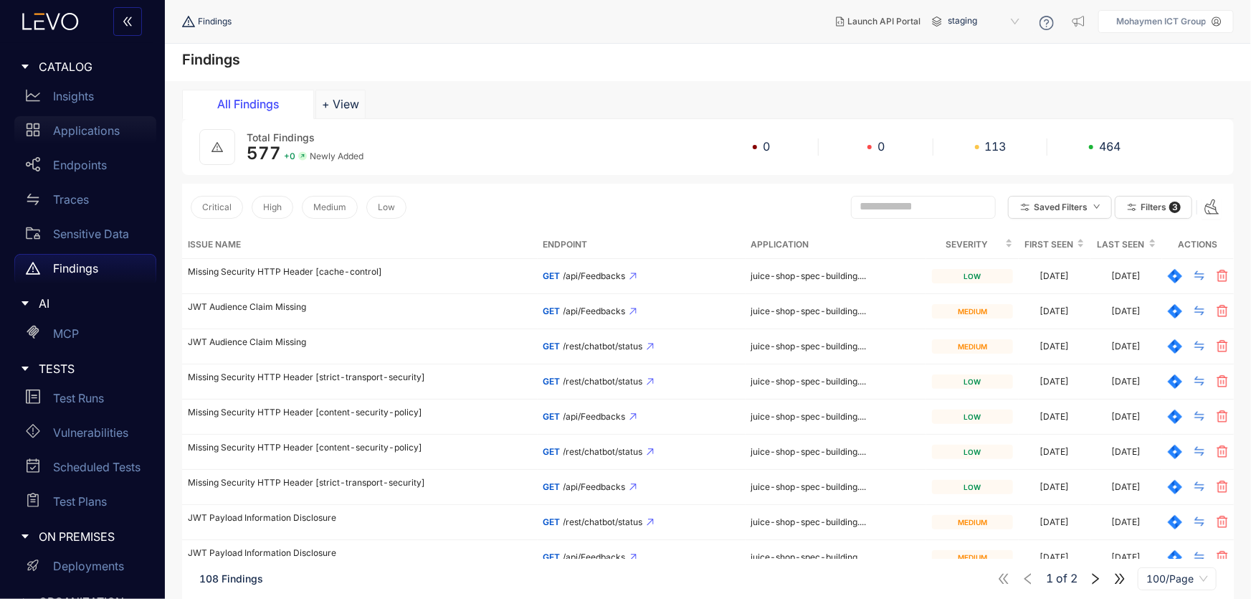
click at [78, 131] on p "Applications" at bounding box center [86, 130] width 67 height 13
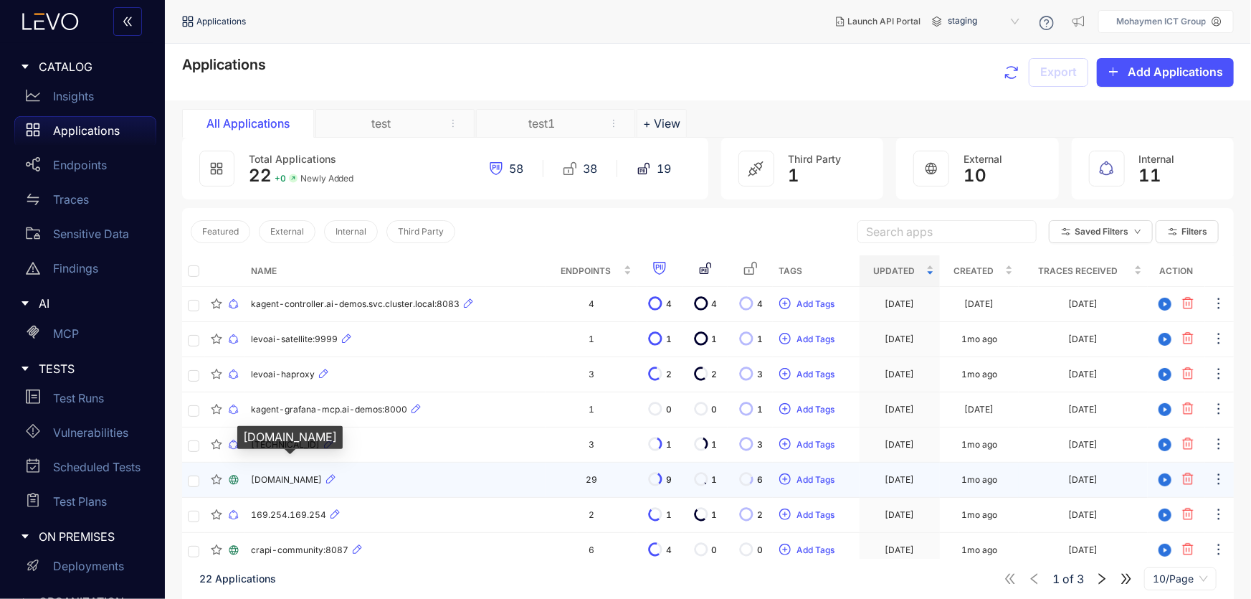
click at [322, 479] on span "[DOMAIN_NAME]" at bounding box center [286, 480] width 71 height 10
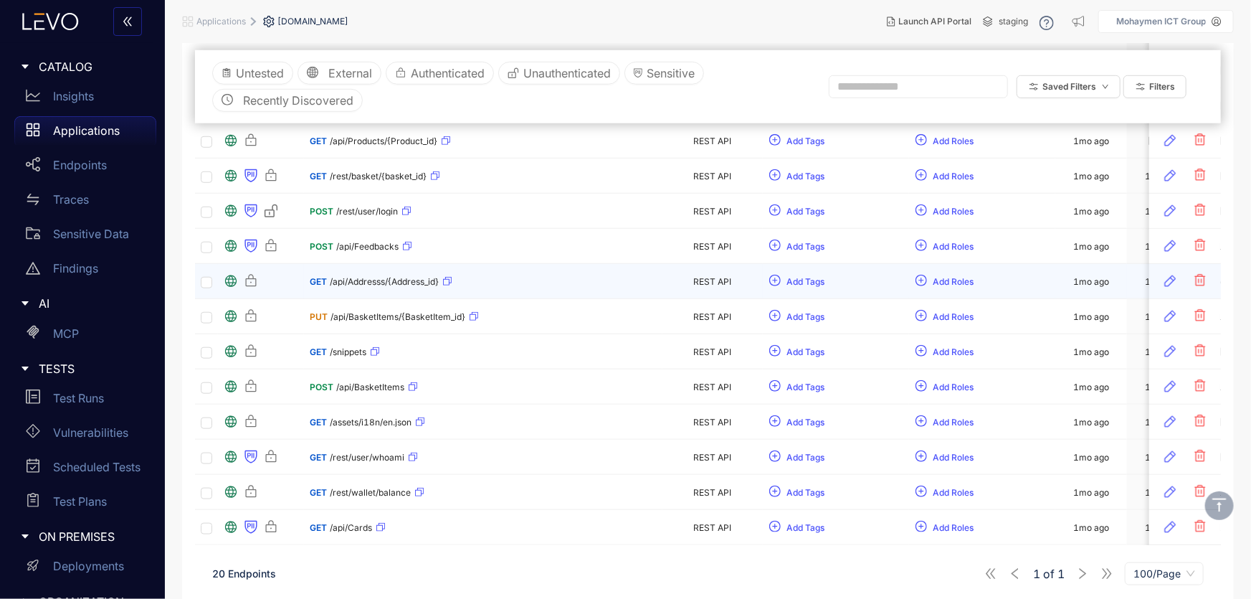
scroll to position [549, 0]
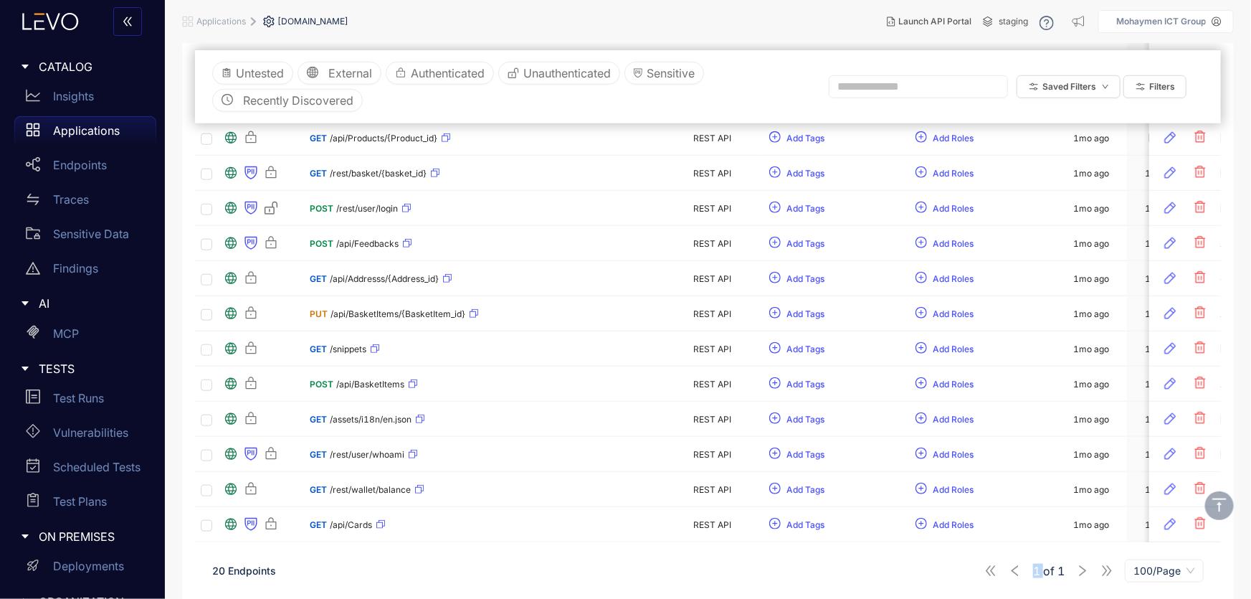
drag, startPoint x: 1030, startPoint y: 542, endPoint x: 1048, endPoint y: 542, distance: 18.6
click at [1048, 543] on div "This application has a total of 29 endpoints; please contact [EMAIL_ADDRESS] to…" at bounding box center [708, 139] width 1026 height 905
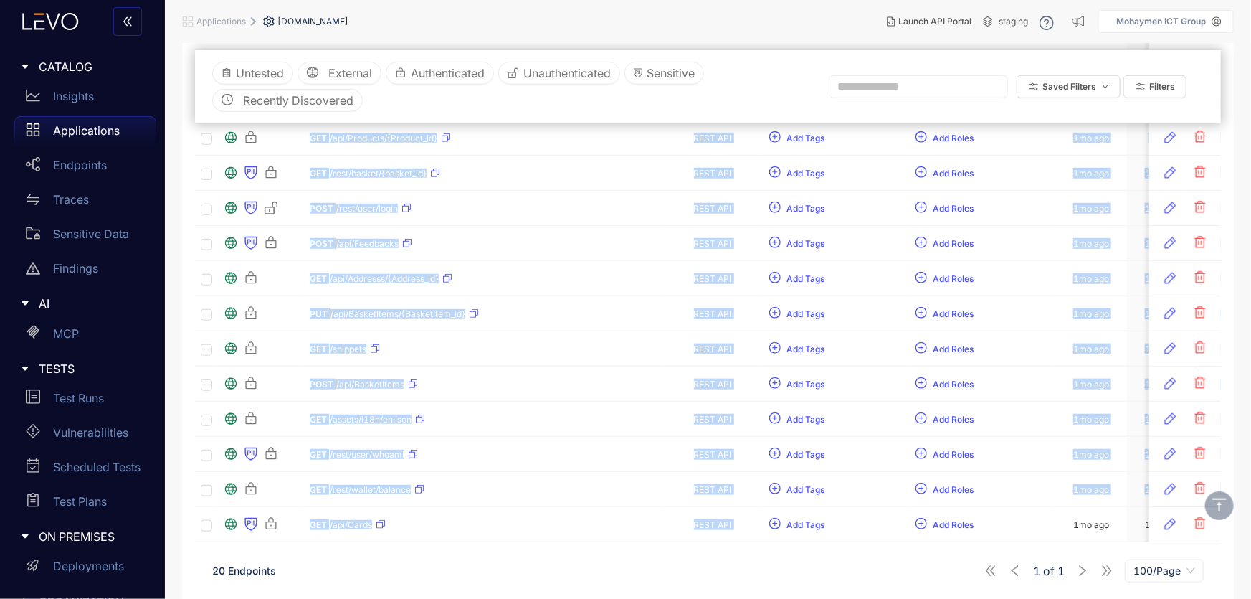
drag, startPoint x: 1014, startPoint y: 538, endPoint x: 1094, endPoint y: 539, distance: 79.6
click at [1094, 539] on div "Metadata Endpoint Type Tags Roles Discovered Modified Traces Actions GET /rest/…" at bounding box center [708, 176] width 1026 height 732
drag, startPoint x: 1094, startPoint y: 539, endPoint x: 1127, endPoint y: 539, distance: 33.7
click at [1127, 539] on body "CATALOG Insights Applications Endpoints Traces Sensitive Data Findings AI MCP T…" at bounding box center [625, 299] width 1251 height 599
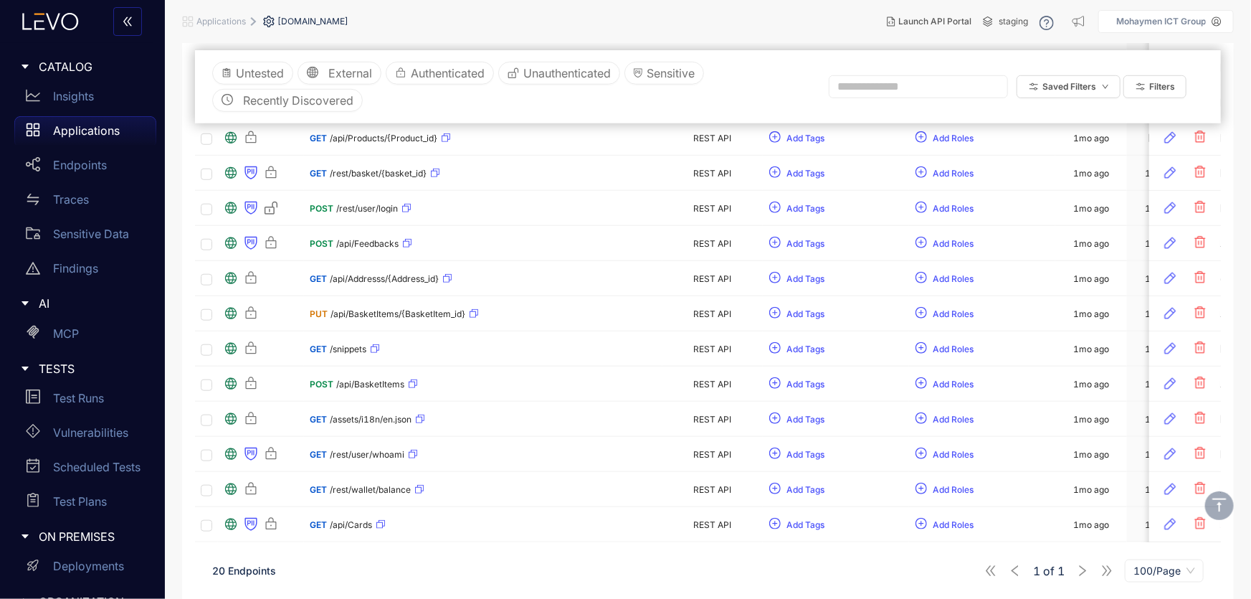
click at [650, 575] on div "20 Endpoints 1 of 1 100/Page" at bounding box center [708, 571] width 1026 height 40
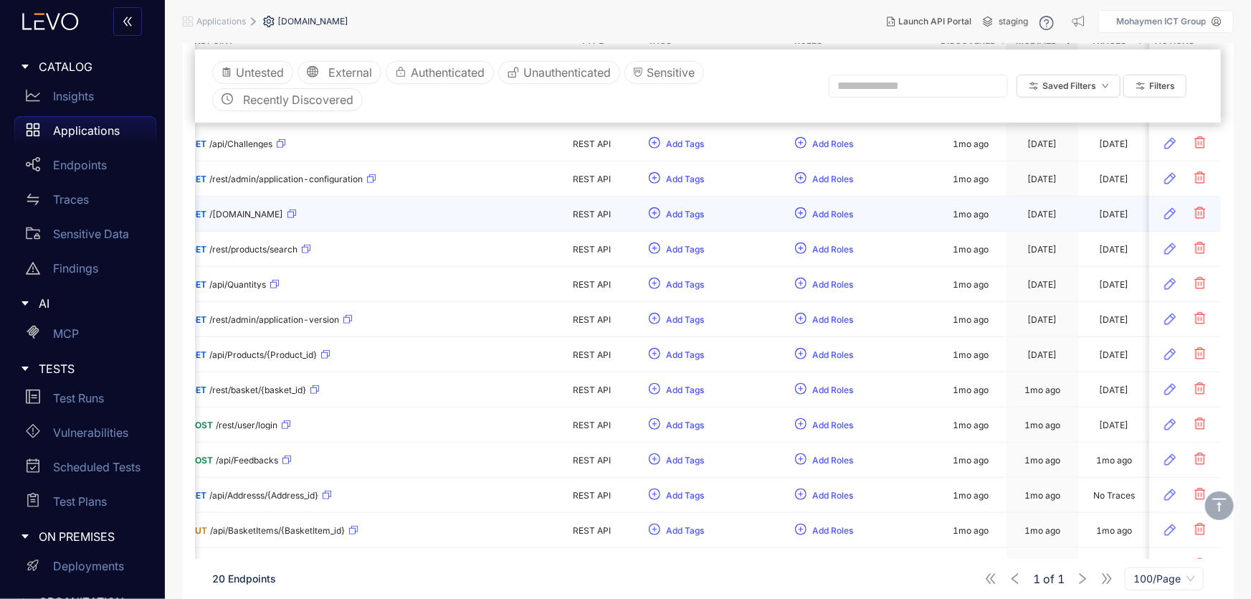
scroll to position [0, 0]
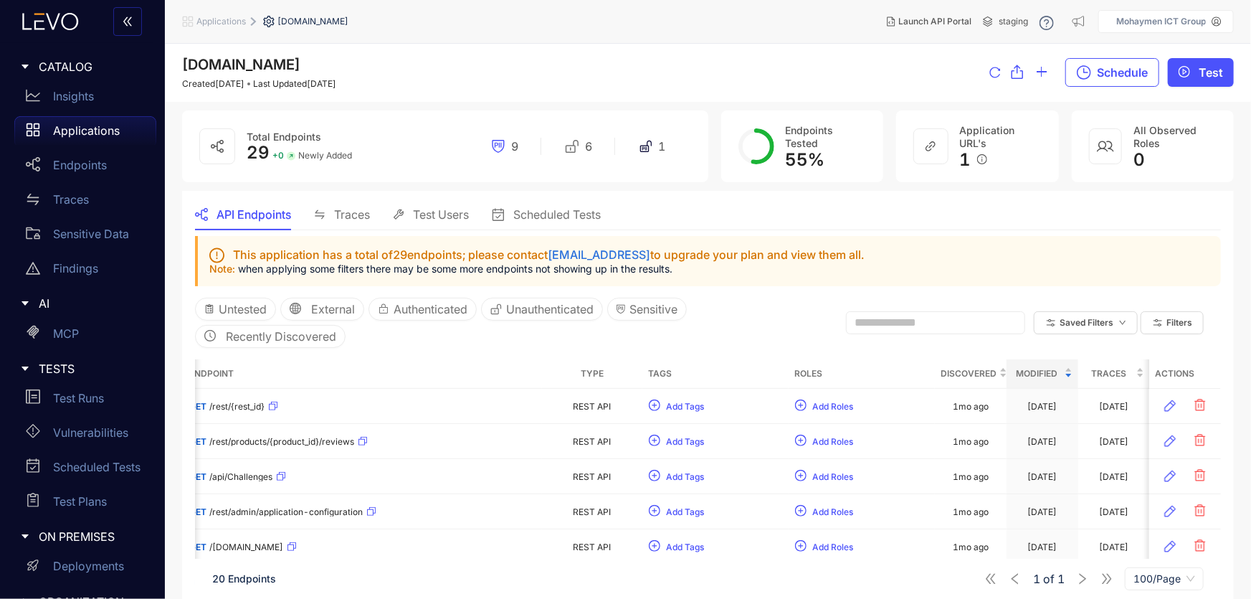
click at [354, 214] on span "Traces" at bounding box center [352, 214] width 36 height 13
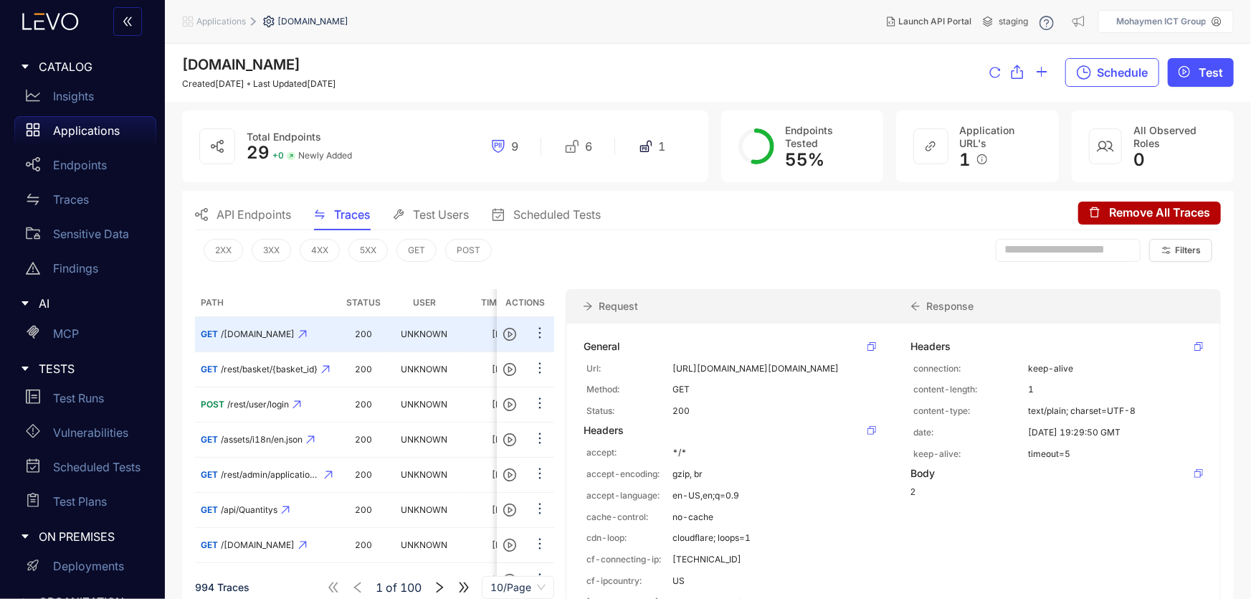
click at [417, 213] on span "Test Users" at bounding box center [441, 214] width 56 height 13
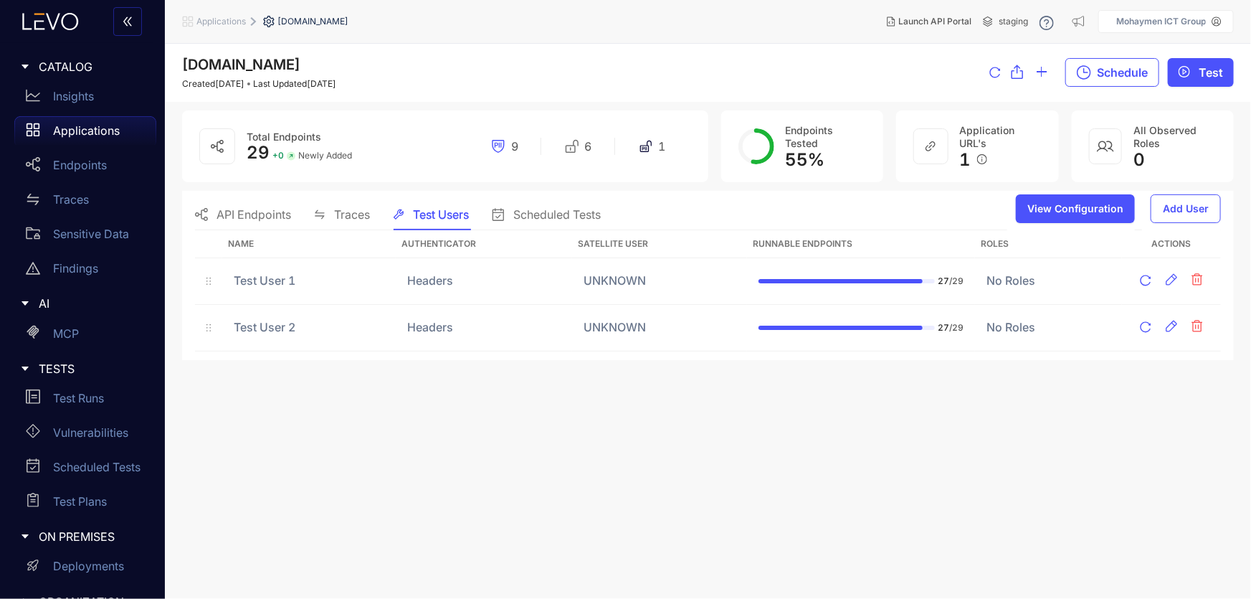
click at [580, 218] on span "Scheduled Tests" at bounding box center [556, 214] width 87 height 13
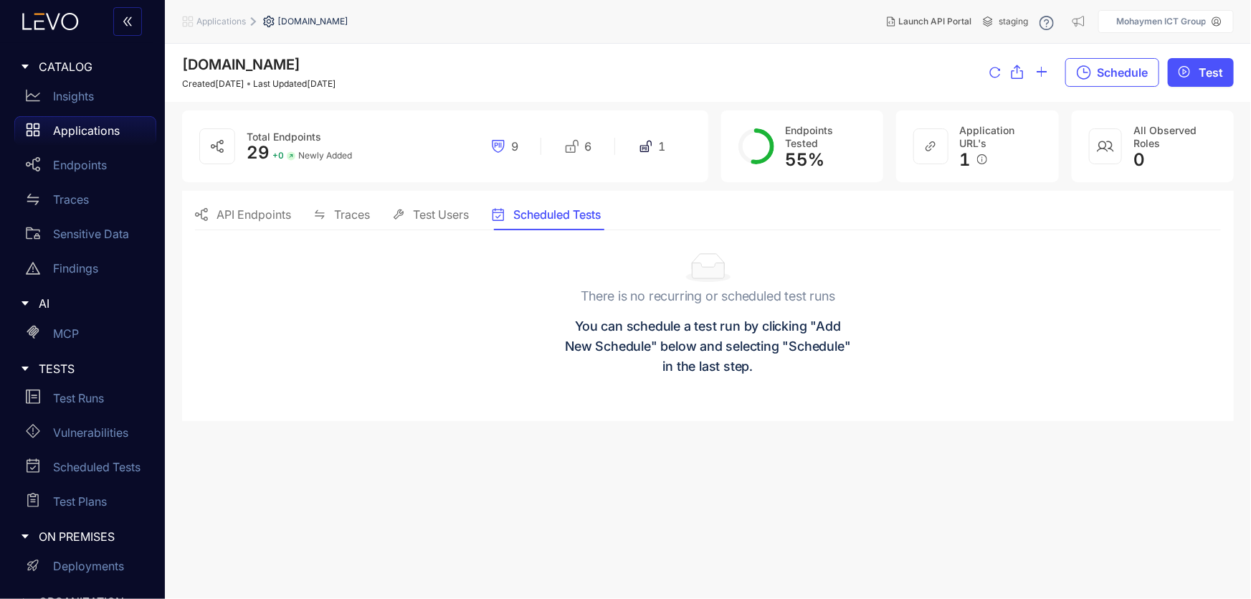
click at [77, 131] on p "Applications" at bounding box center [86, 130] width 67 height 13
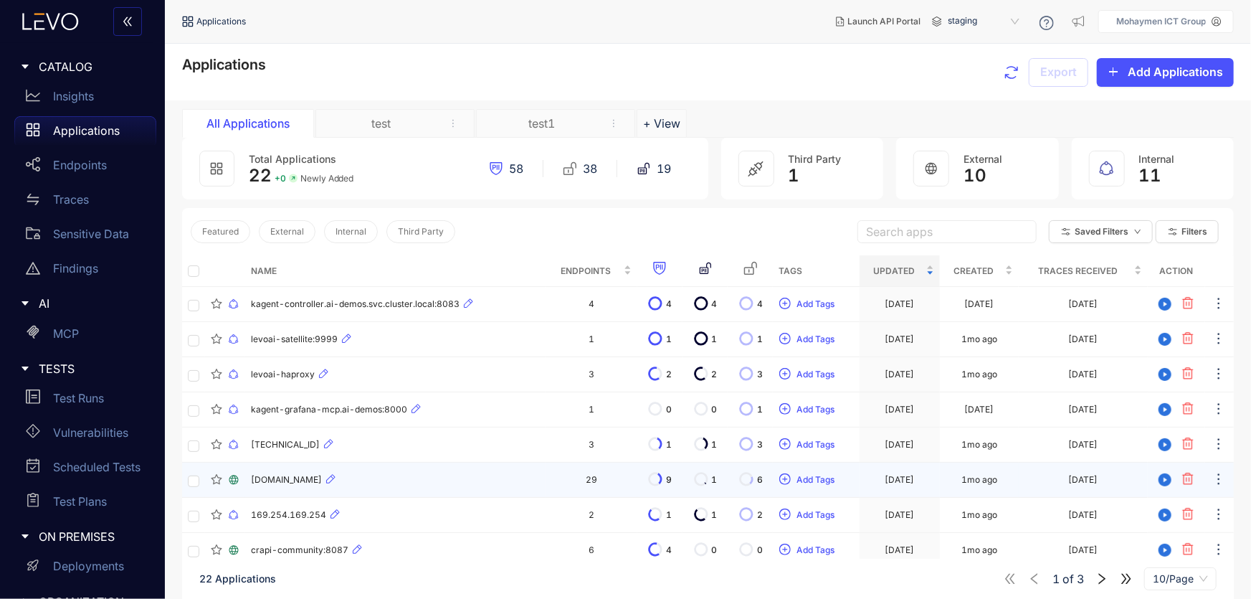
click at [368, 483] on div "[DOMAIN_NAME]" at bounding box center [395, 479] width 289 height 17
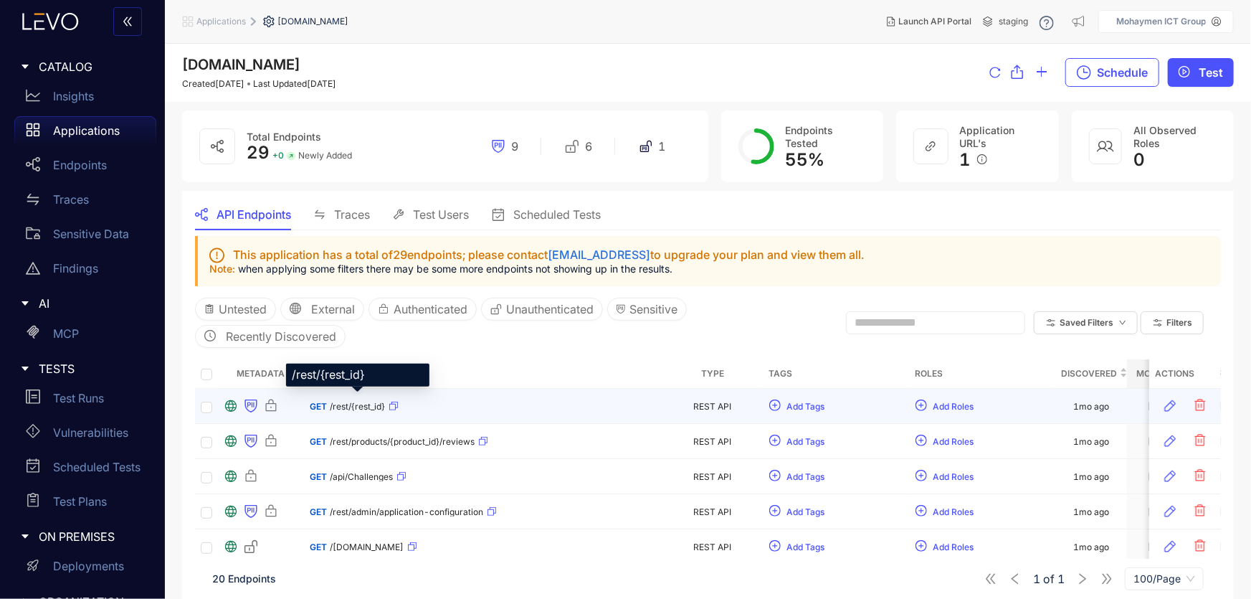
click at [333, 406] on span "/rest/{rest_id}" at bounding box center [357, 407] width 55 height 10
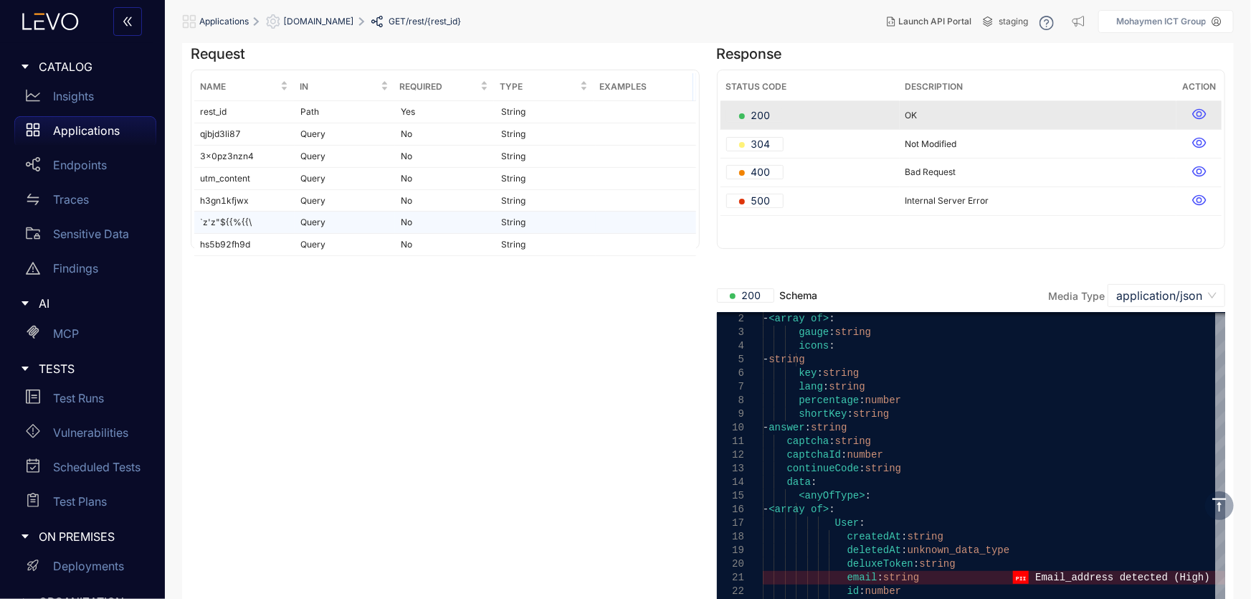
scroll to position [42, 0]
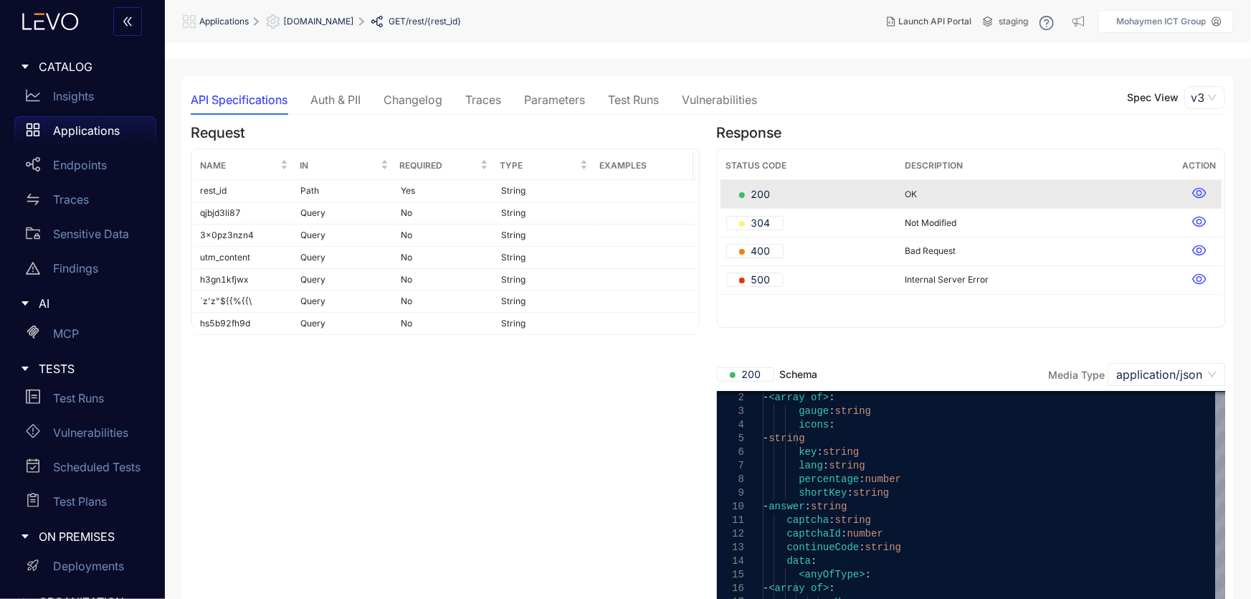
click at [331, 102] on div "Auth & PII" at bounding box center [336, 99] width 50 height 13
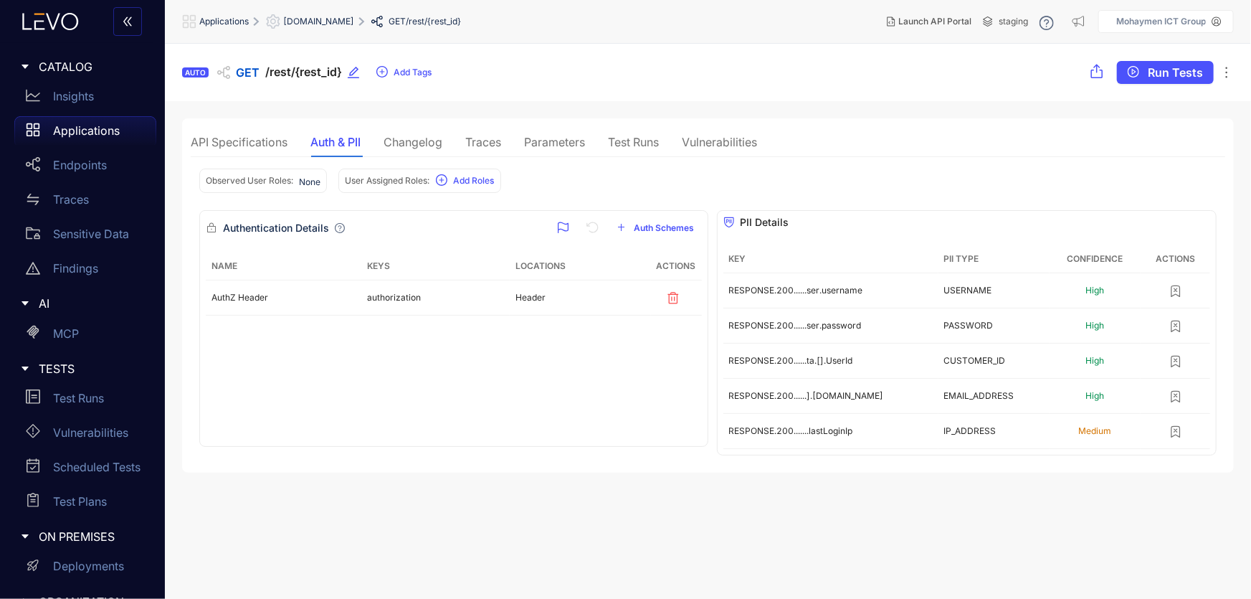
click at [717, 143] on div "Vulnerabilities" at bounding box center [719, 142] width 75 height 13
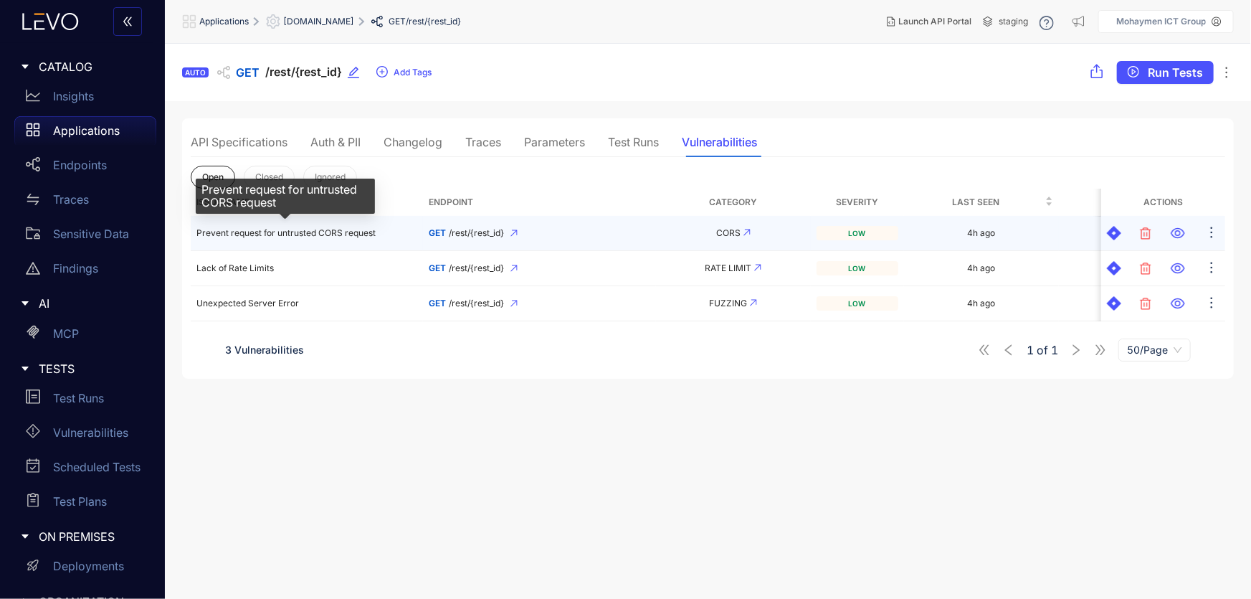
click at [331, 232] on span "Prevent request for untrusted CORS request" at bounding box center [285, 232] width 179 height 11
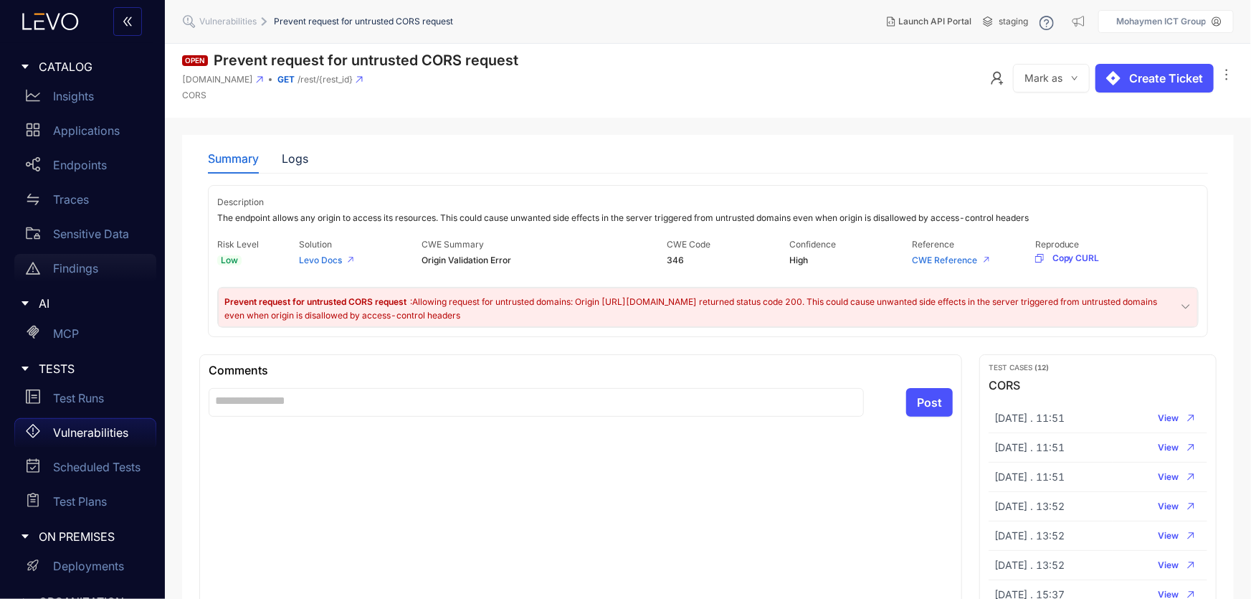
click at [72, 273] on p "Findings" at bounding box center [75, 268] width 45 height 13
